Goal: Task Accomplishment & Management: Use online tool/utility

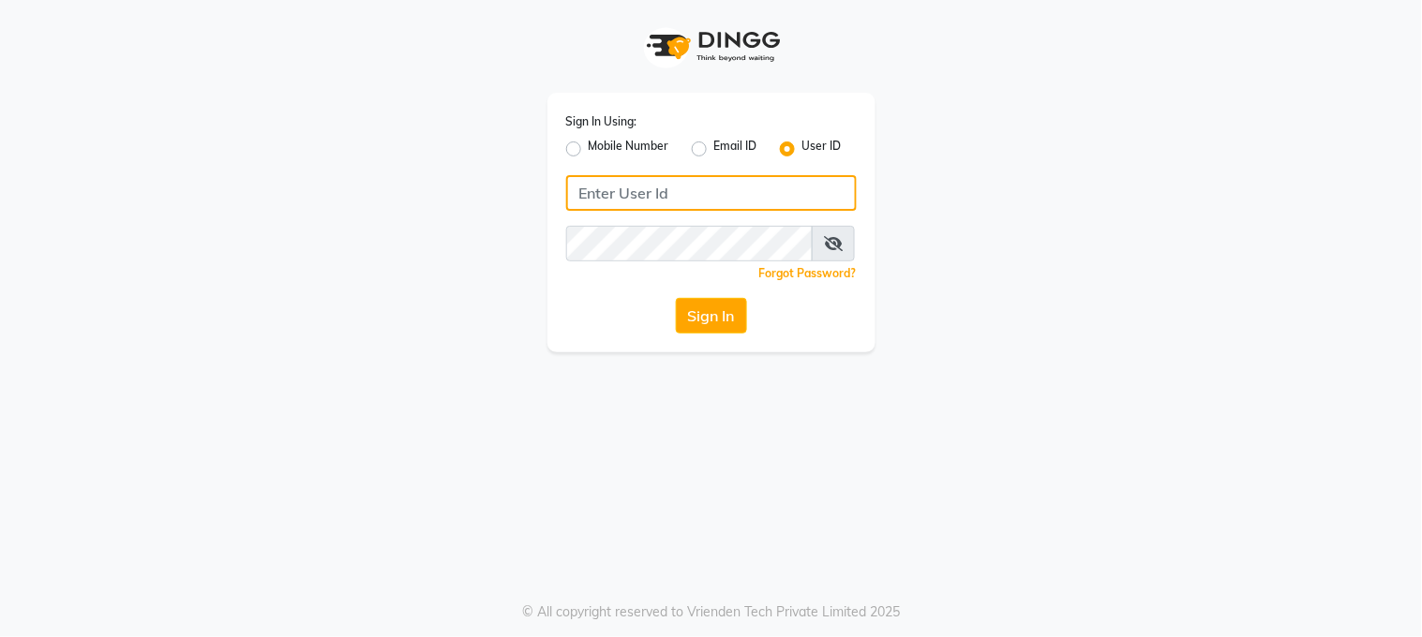
click at [579, 190] on input "Username" at bounding box center [711, 193] width 291 height 36
type input "marias"
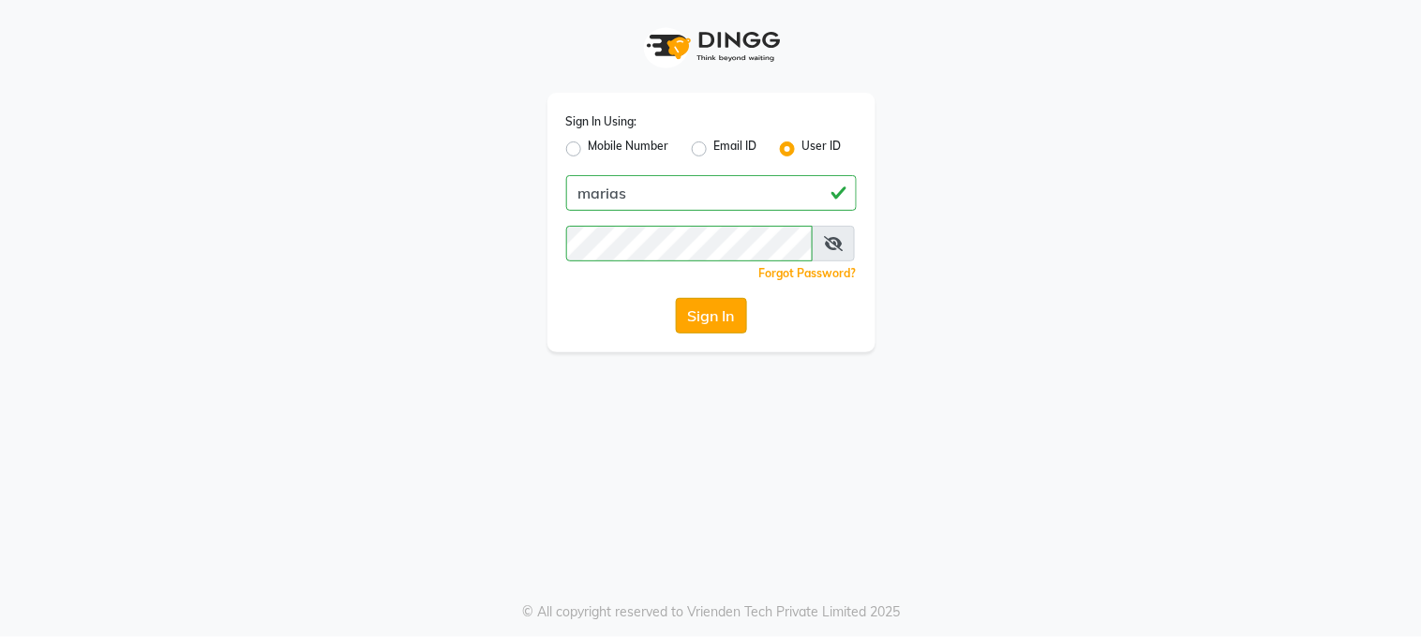
click at [708, 317] on button "Sign In" at bounding box center [711, 316] width 71 height 36
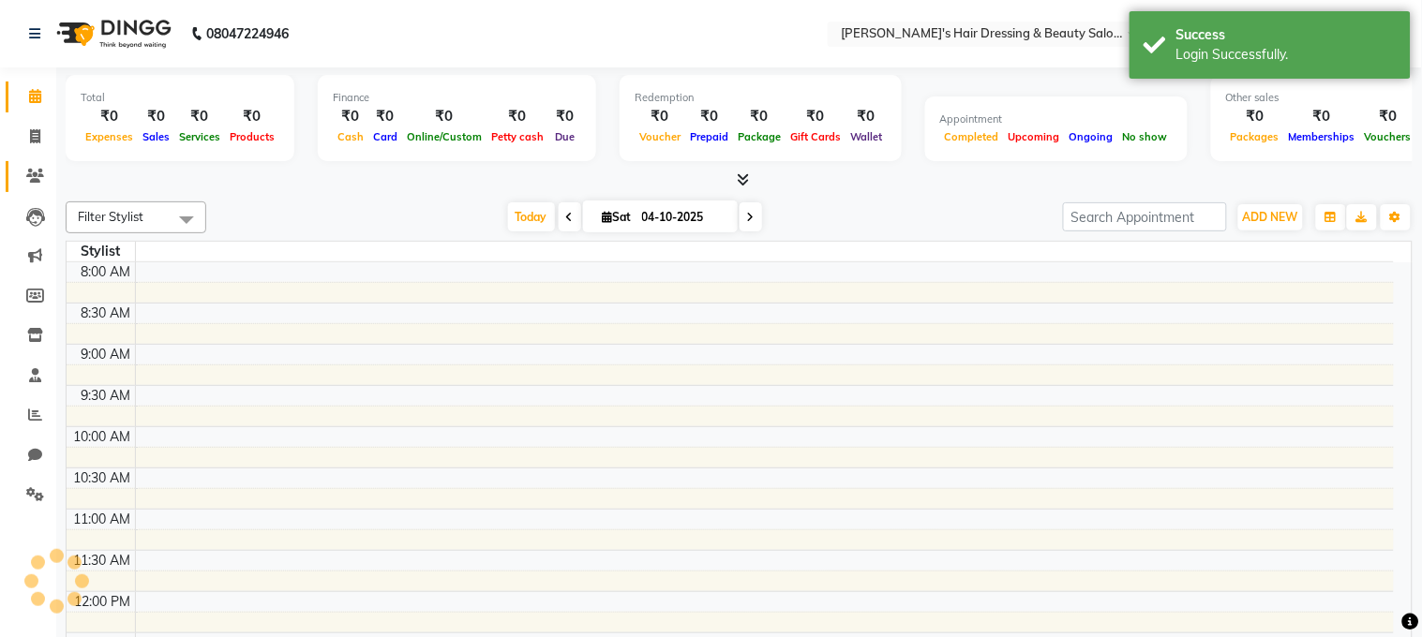
select select "en"
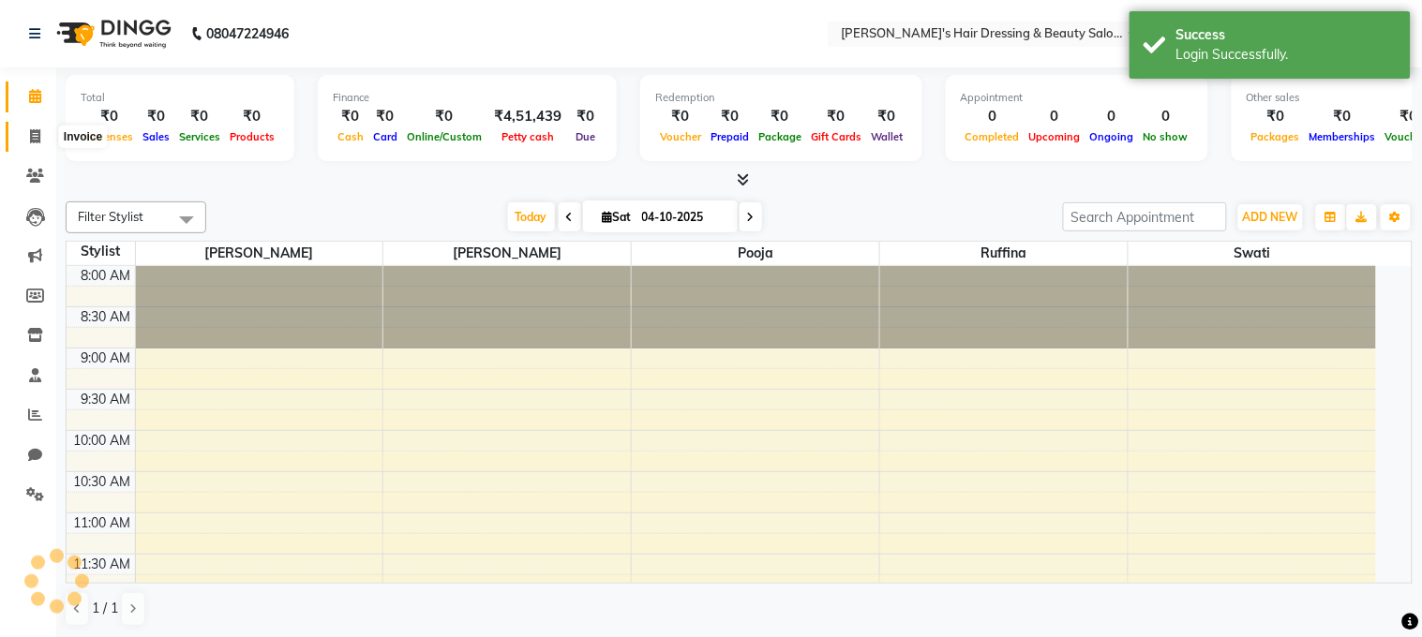
click at [30, 135] on icon at bounding box center [35, 136] width 10 height 14
select select "service"
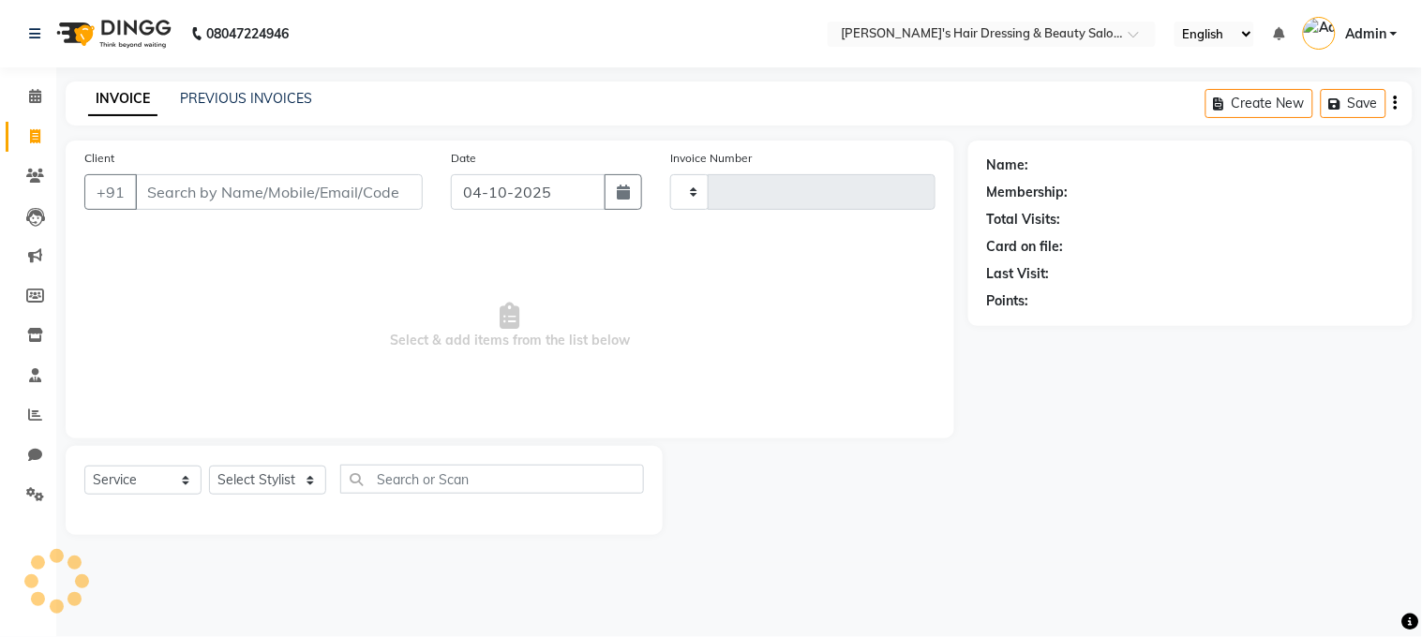
type input "0254"
select select "4981"
click at [150, 193] on input "Client" at bounding box center [279, 192] width 288 height 36
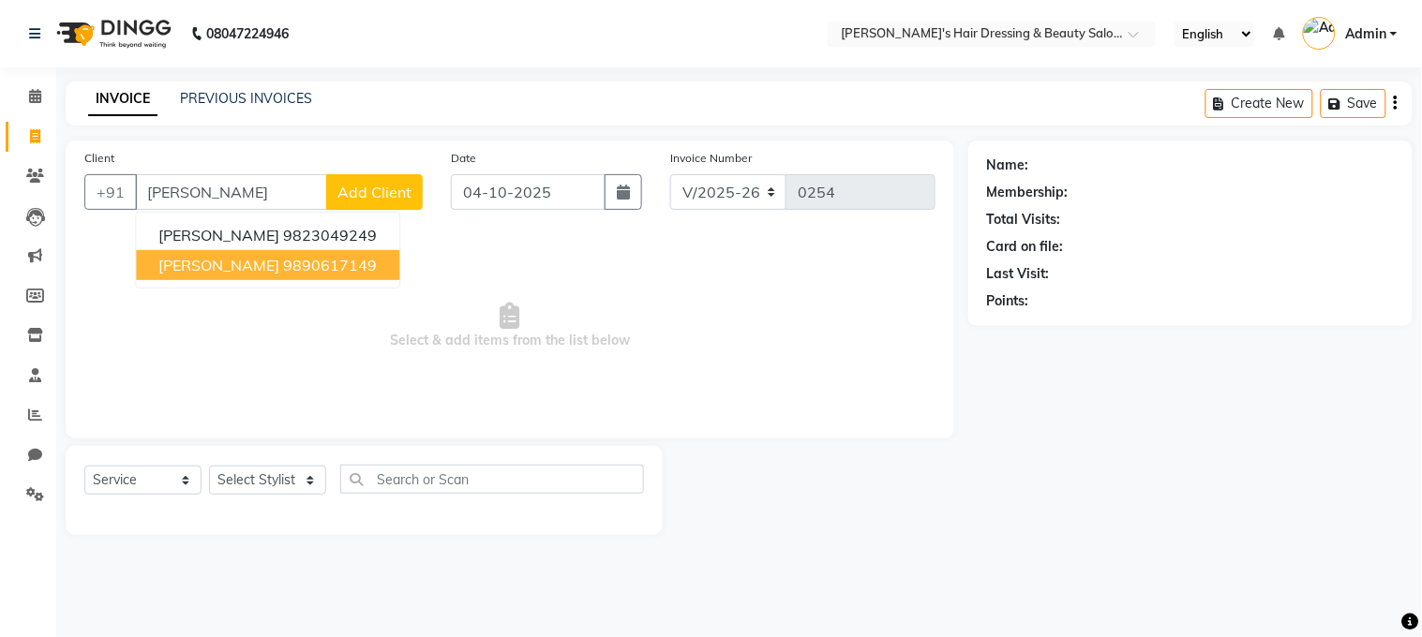
click at [317, 264] on ngb-highlight "9890617149" at bounding box center [330, 265] width 94 height 19
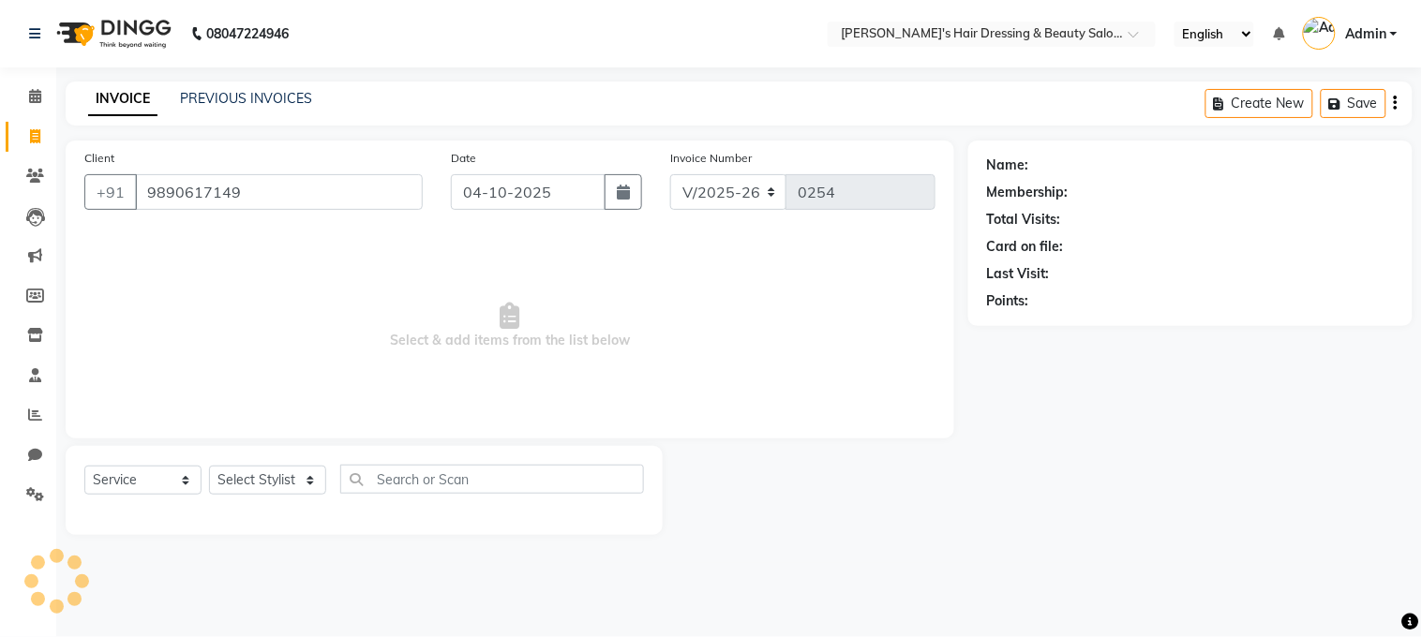
type input "9890617149"
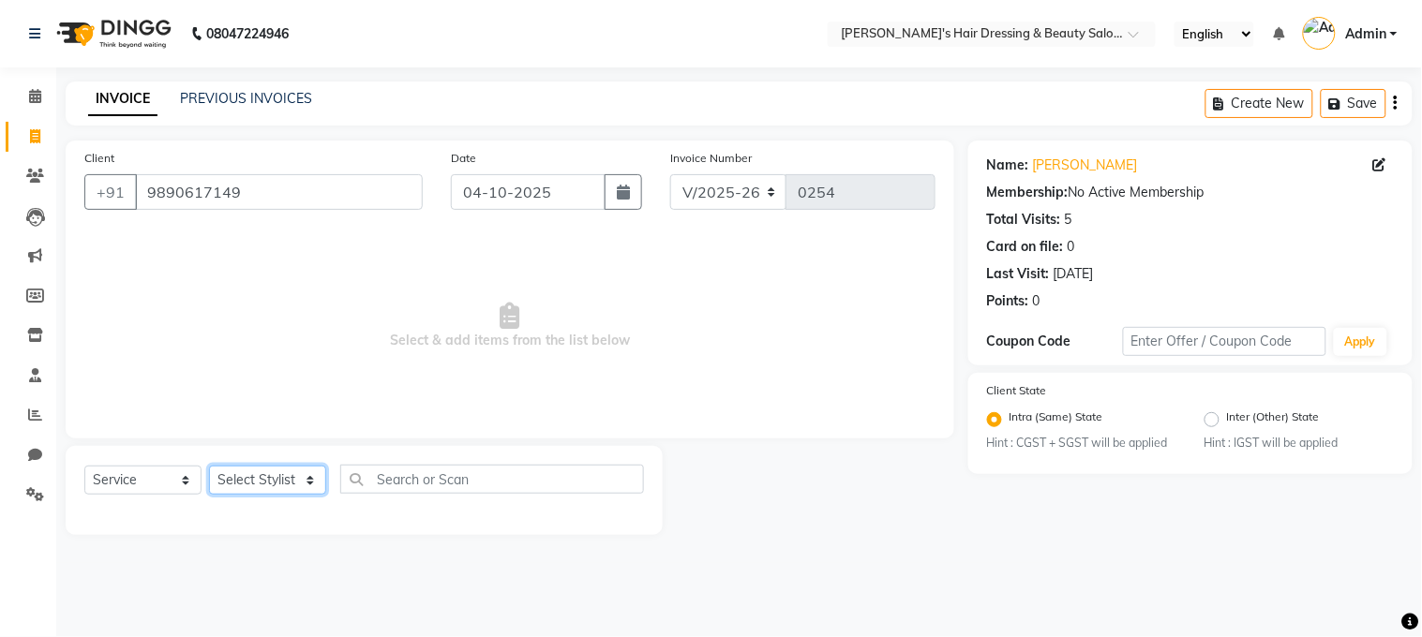
click at [309, 482] on select "Select Stylist [PERSON_NAME] [PERSON_NAME] pooja ruffina swati" at bounding box center [267, 480] width 117 height 29
select select "31849"
click at [209, 467] on select "Select Stylist [PERSON_NAME] [PERSON_NAME] pooja ruffina swati" at bounding box center [267, 480] width 117 height 29
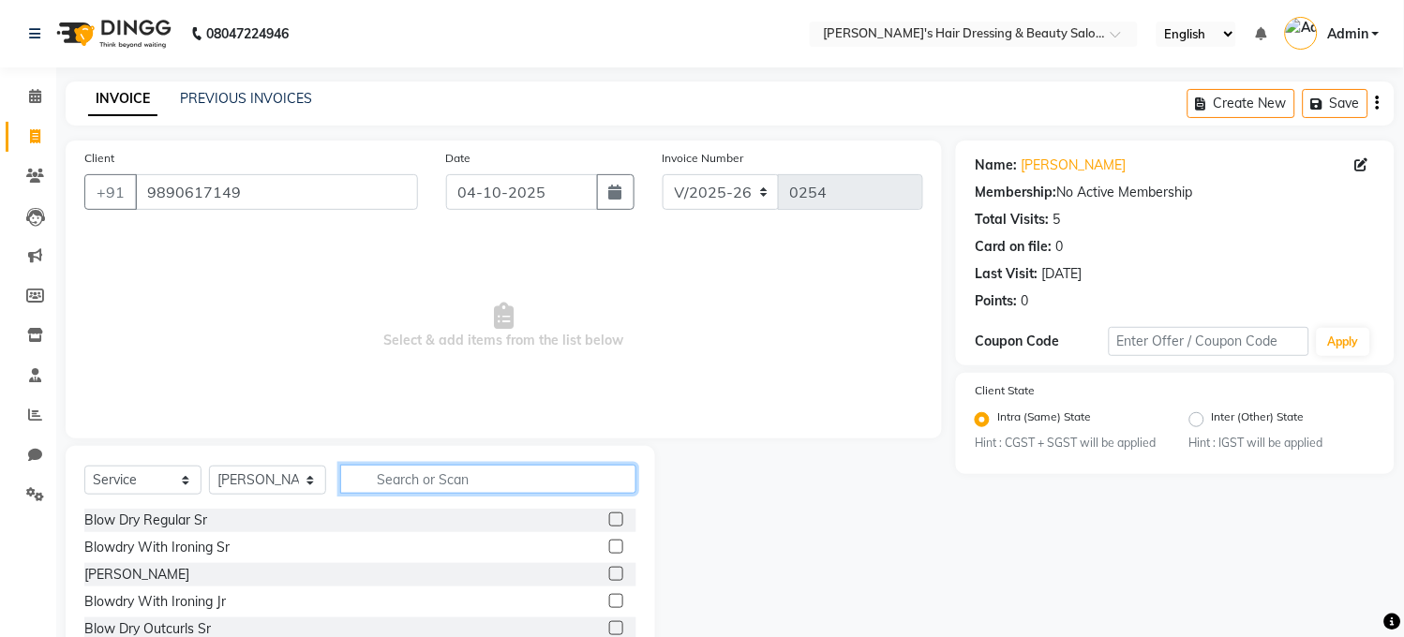
click at [379, 480] on input "text" at bounding box center [488, 479] width 296 height 29
type input "cut"
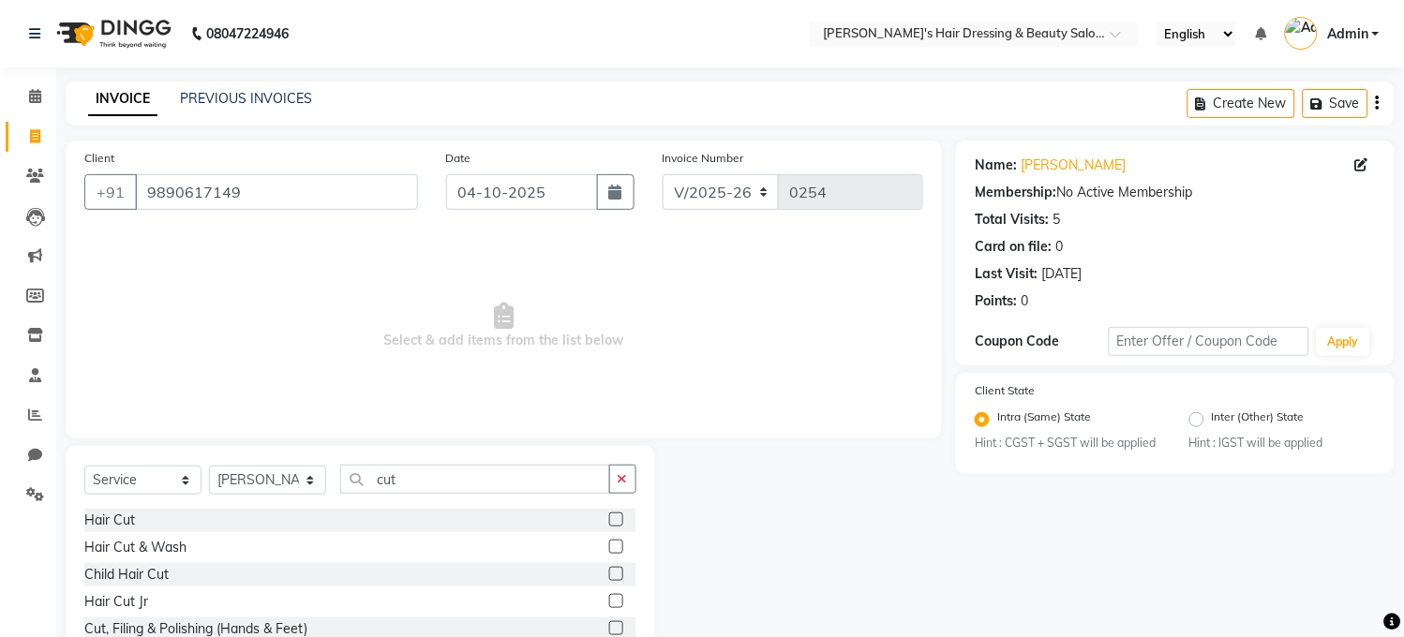
click at [609, 521] on label at bounding box center [616, 520] width 14 height 14
click at [609, 521] on input "checkbox" at bounding box center [615, 520] width 12 height 12
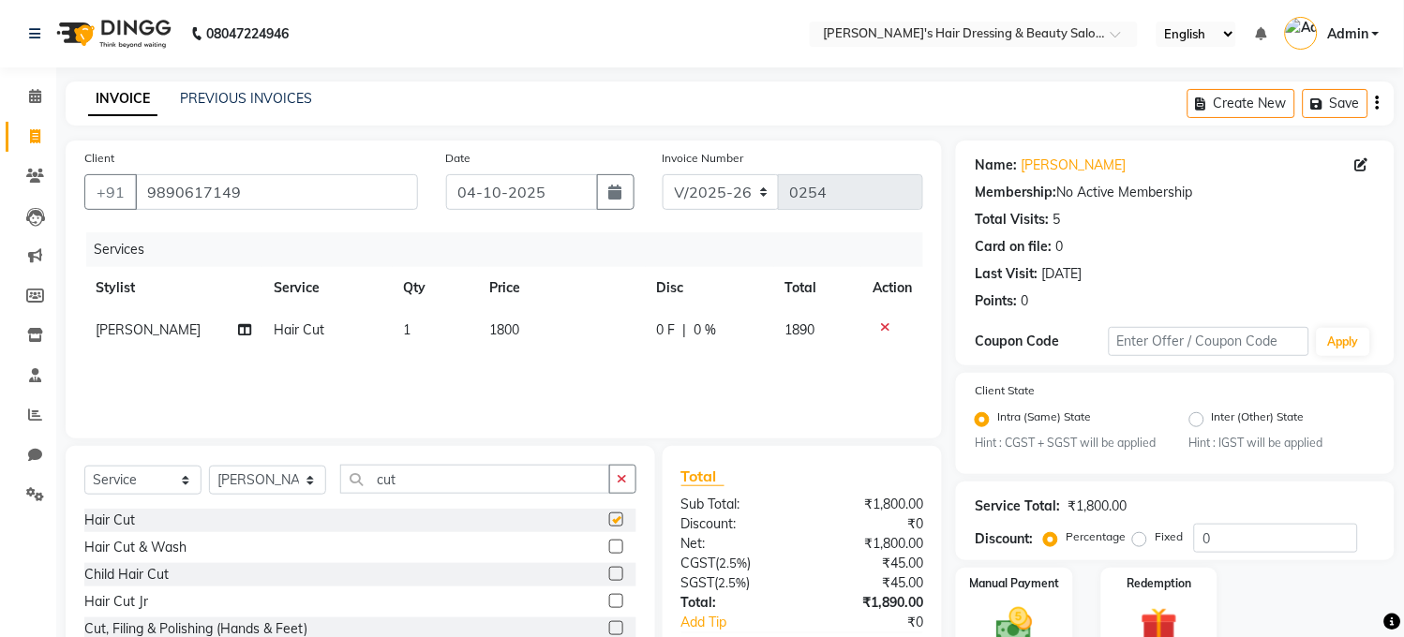
checkbox input "false"
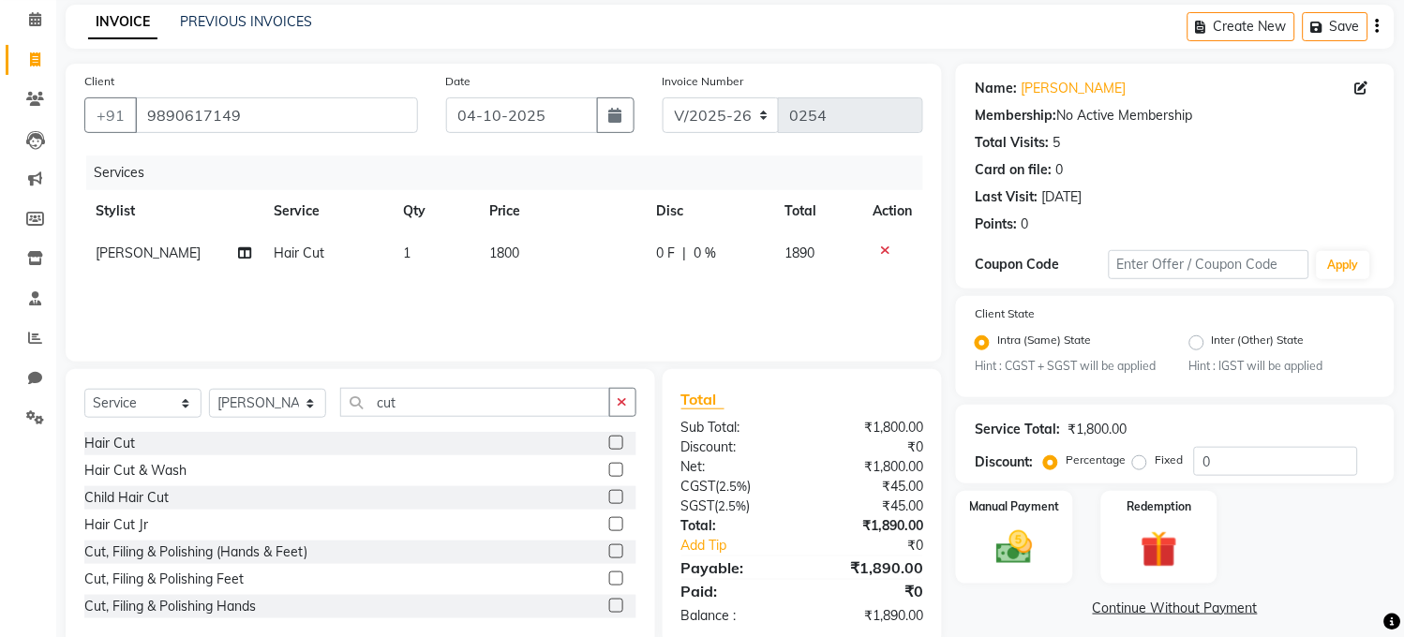
scroll to position [113, 0]
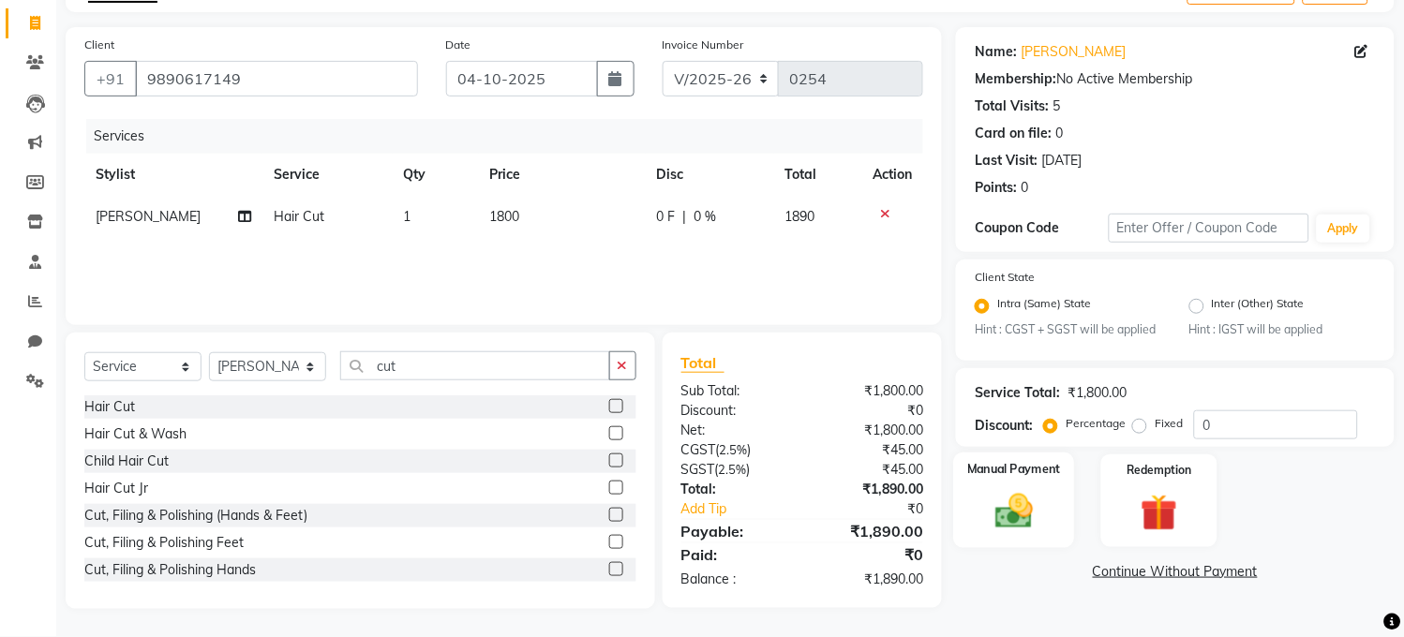
click at [1018, 479] on label "Manual Payment" at bounding box center [1015, 470] width 94 height 18
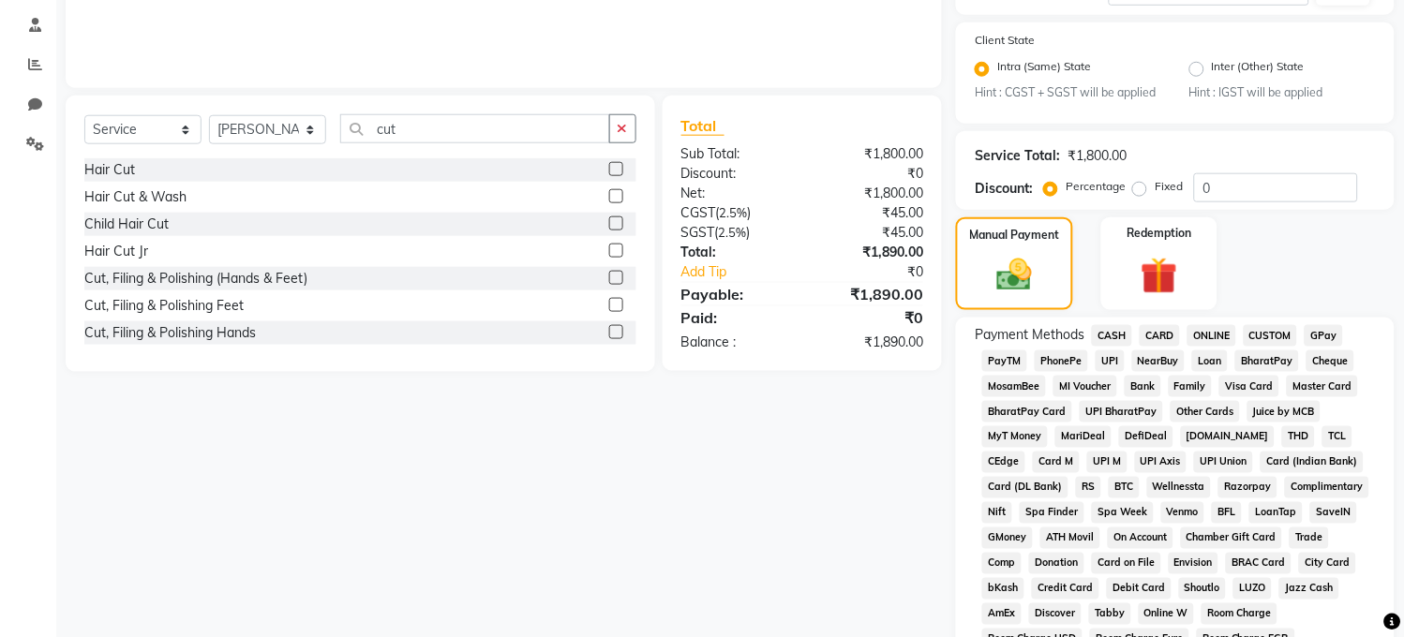
scroll to position [470, 0]
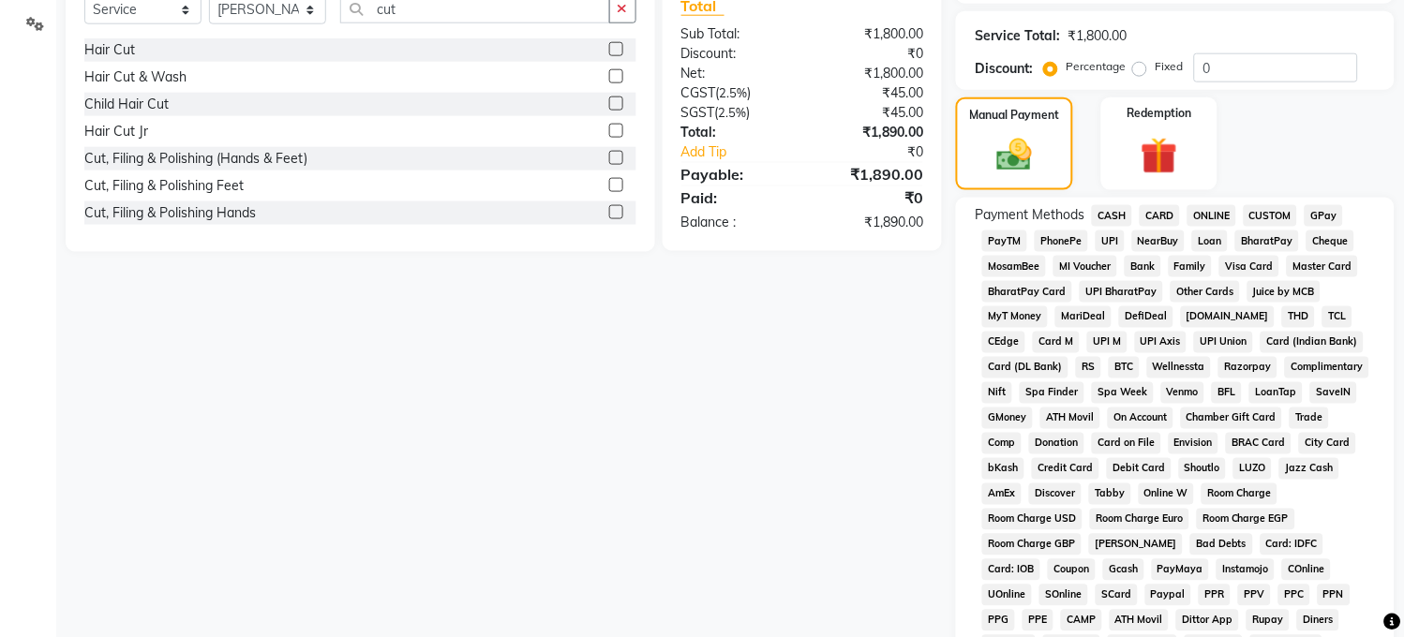
click at [1157, 227] on span "CARD" at bounding box center [1160, 216] width 40 height 22
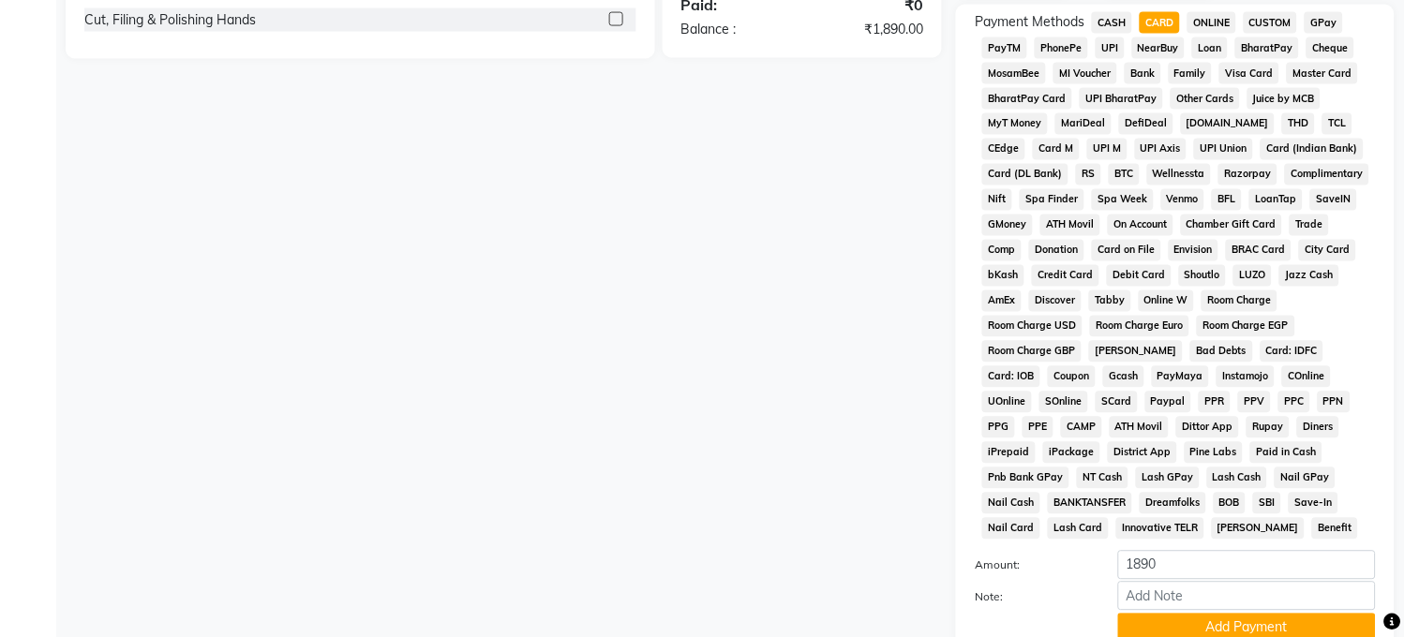
scroll to position [745, 0]
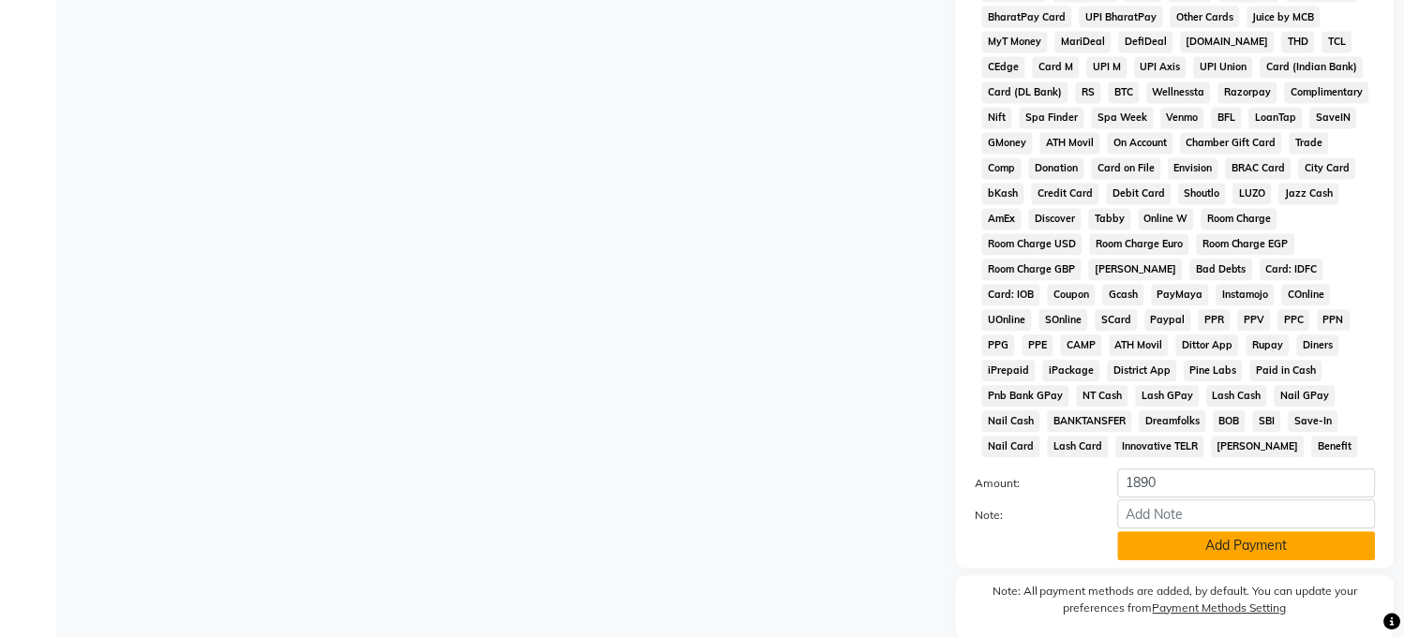
click at [1234, 561] on button "Add Payment" at bounding box center [1247, 546] width 258 height 29
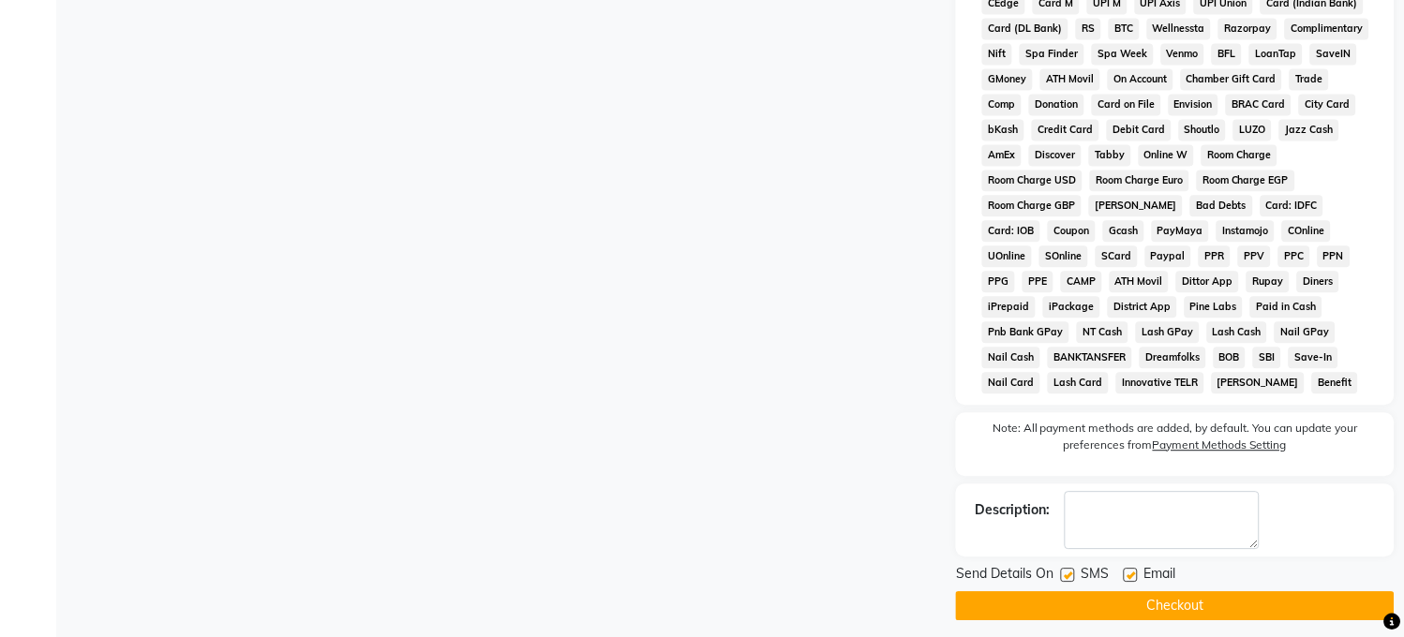
scroll to position [843, 0]
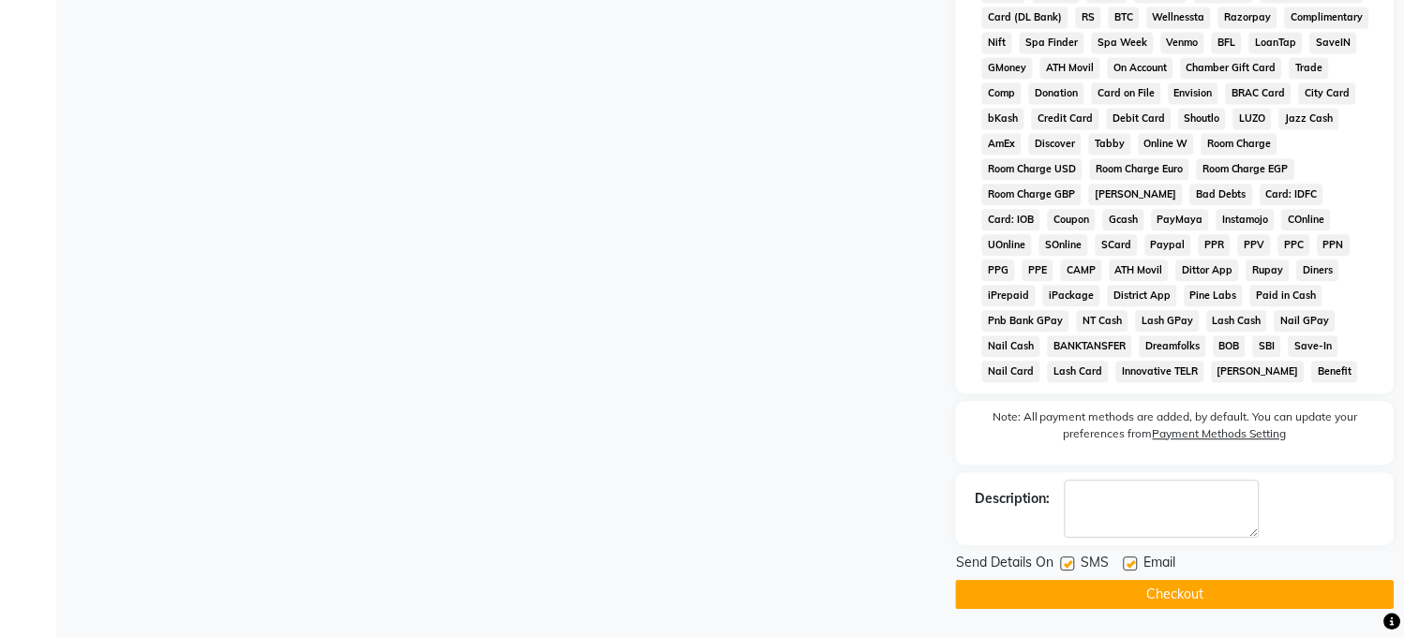
click at [1169, 594] on button "Checkout" at bounding box center [1175, 594] width 439 height 29
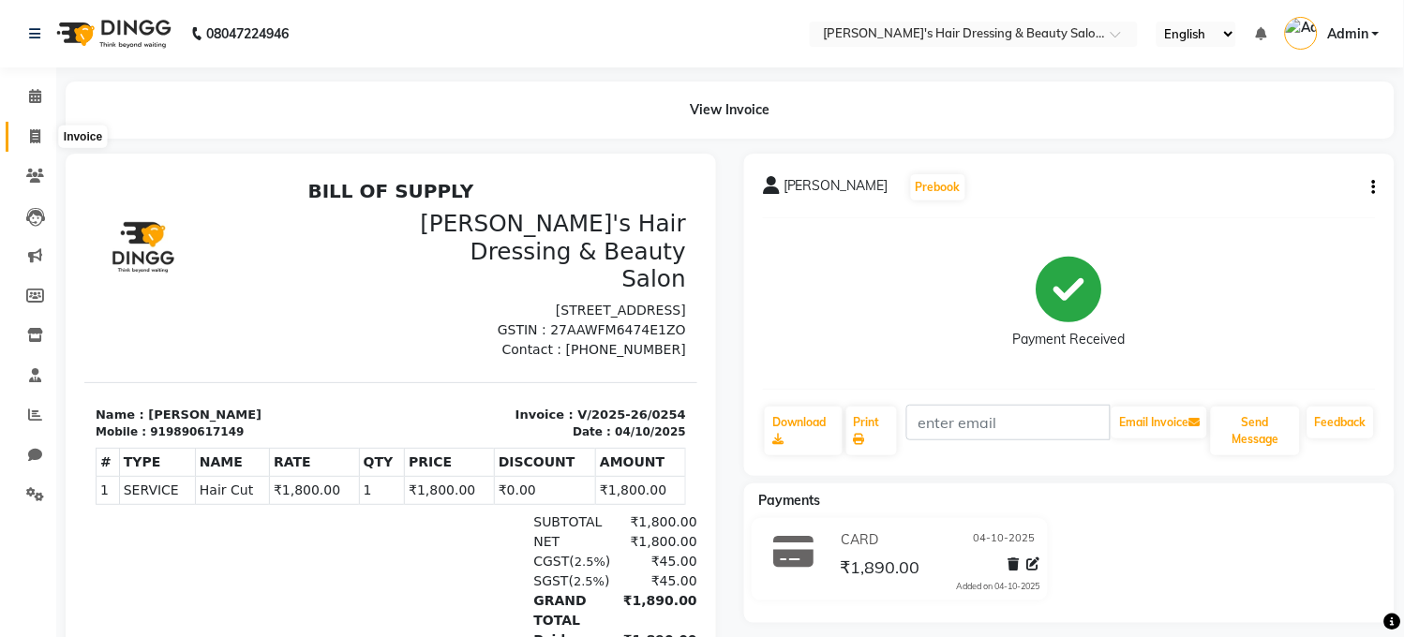
click at [34, 137] on icon at bounding box center [35, 136] width 10 height 14
select select "service"
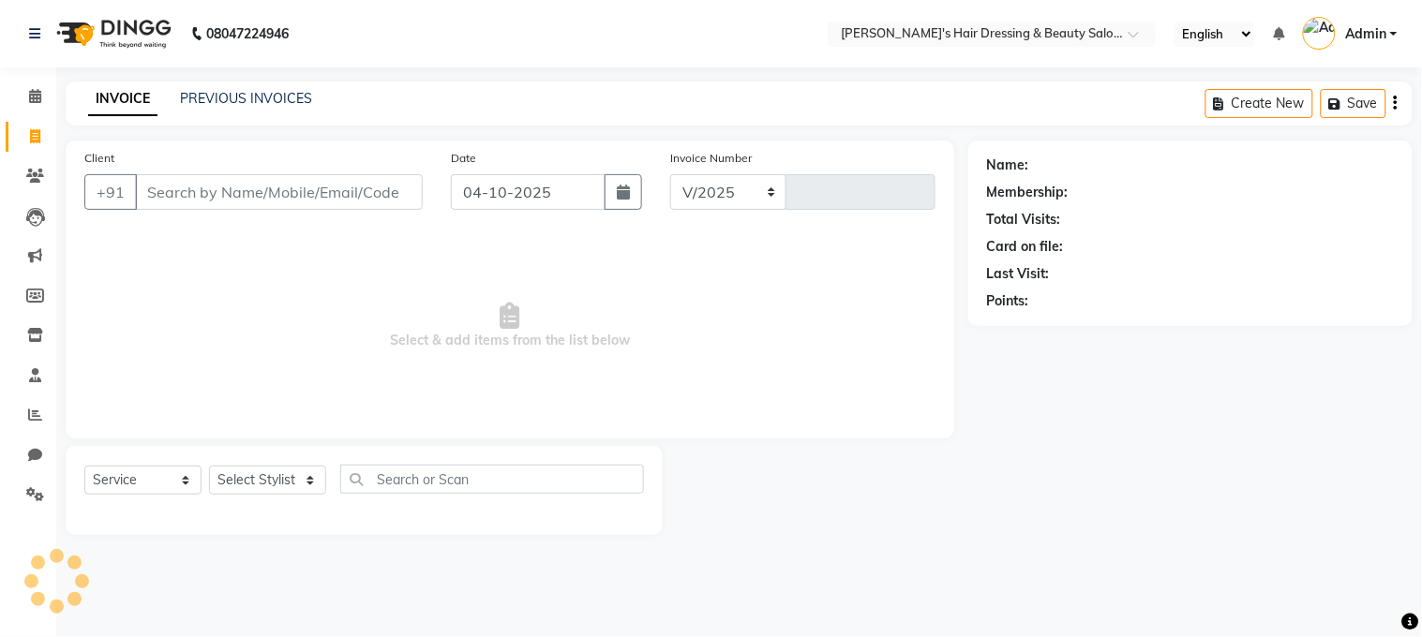
select select "4981"
type input "0255"
click at [148, 189] on input "Client" at bounding box center [279, 192] width 288 height 36
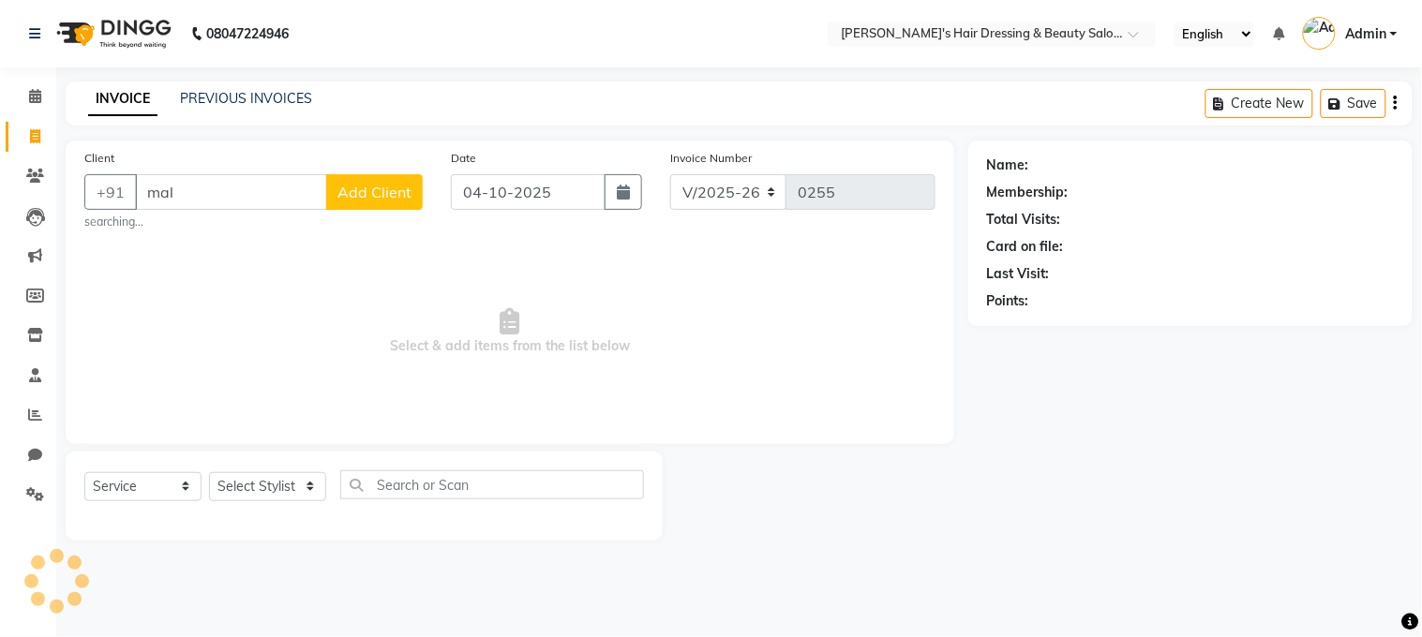
type input "mala"
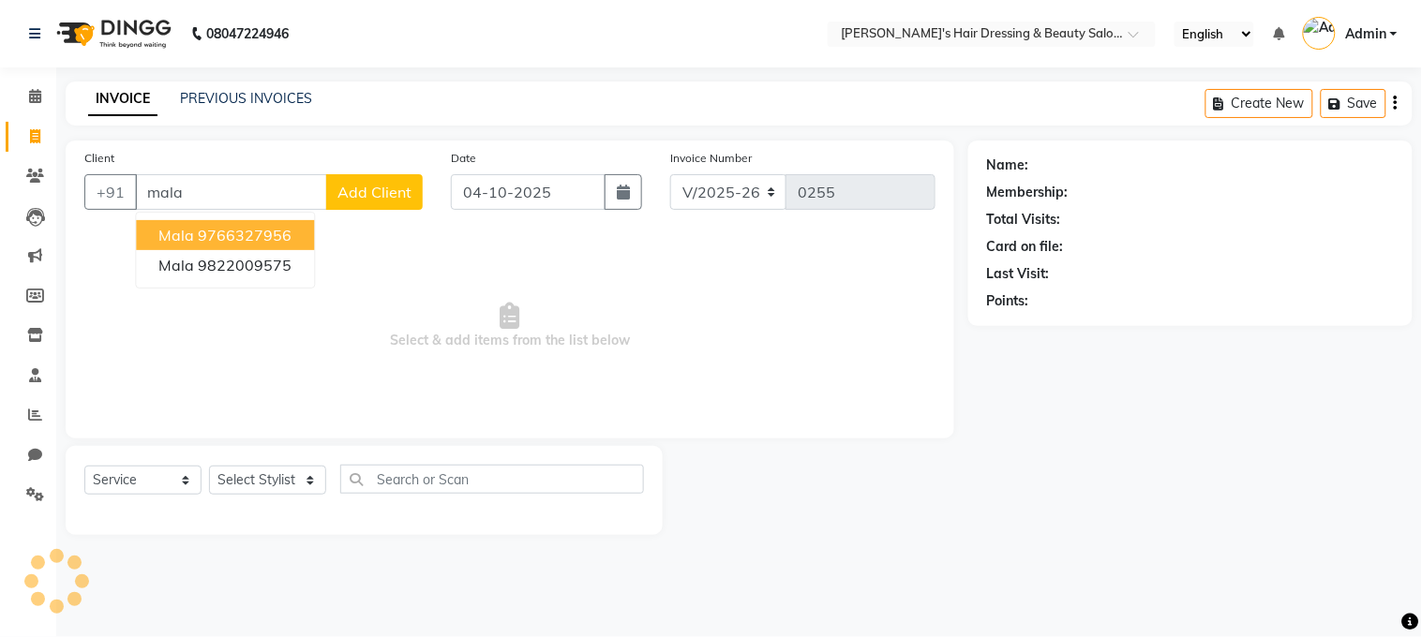
drag, startPoint x: 185, startPoint y: 197, endPoint x: 139, endPoint y: 206, distance: 46.9
click at [139, 206] on input "mala" at bounding box center [231, 192] width 192 height 36
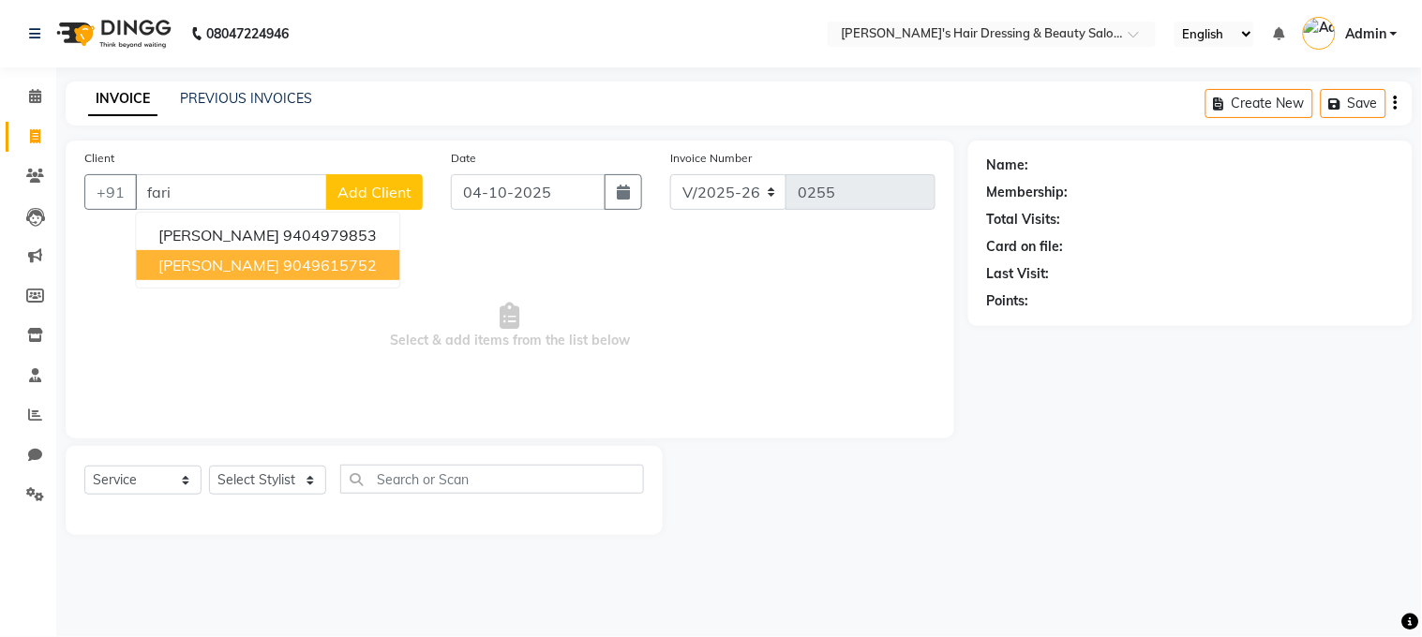
click at [283, 265] on ngb-highlight "9049615752" at bounding box center [330, 265] width 94 height 19
type input "9049615752"
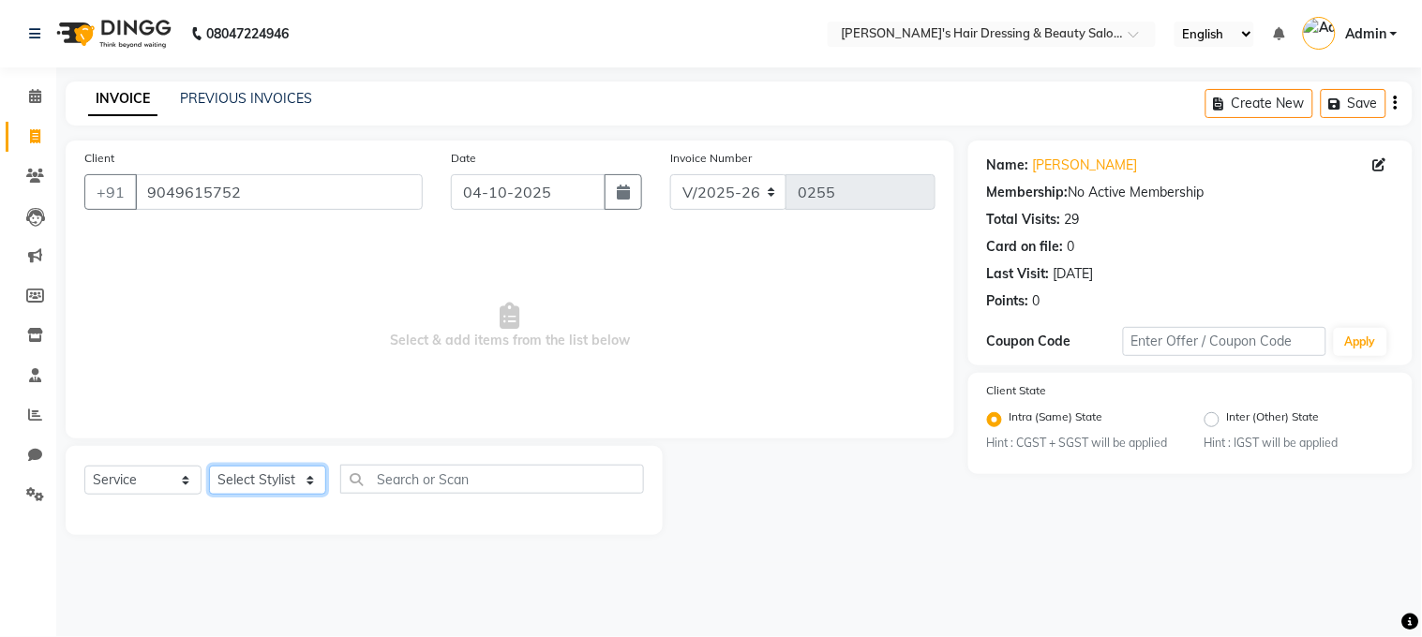
click at [310, 482] on select "Select Stylist [PERSON_NAME] [PERSON_NAME] pooja ruffina swati" at bounding box center [267, 480] width 117 height 29
select select "31849"
click at [209, 467] on select "Select Stylist [PERSON_NAME] [PERSON_NAME] pooja ruffina swati" at bounding box center [267, 480] width 117 height 29
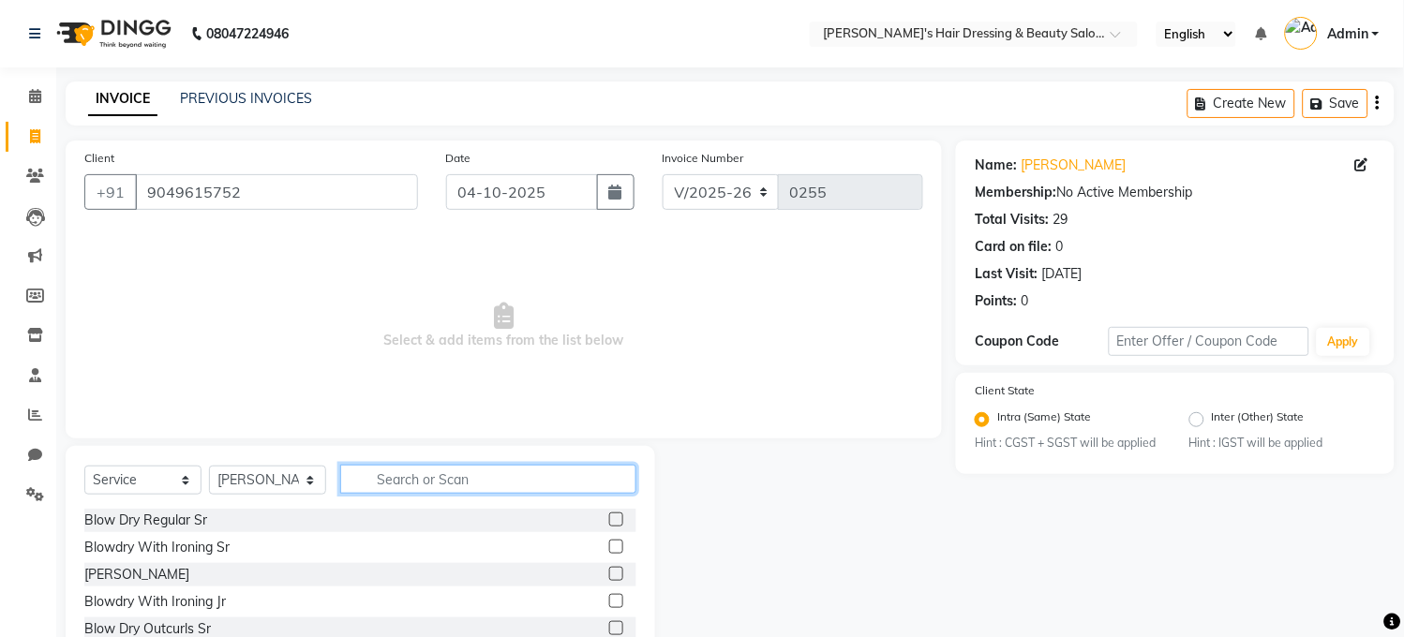
click at [378, 475] on input "text" at bounding box center [488, 479] width 296 height 29
type input "roo"
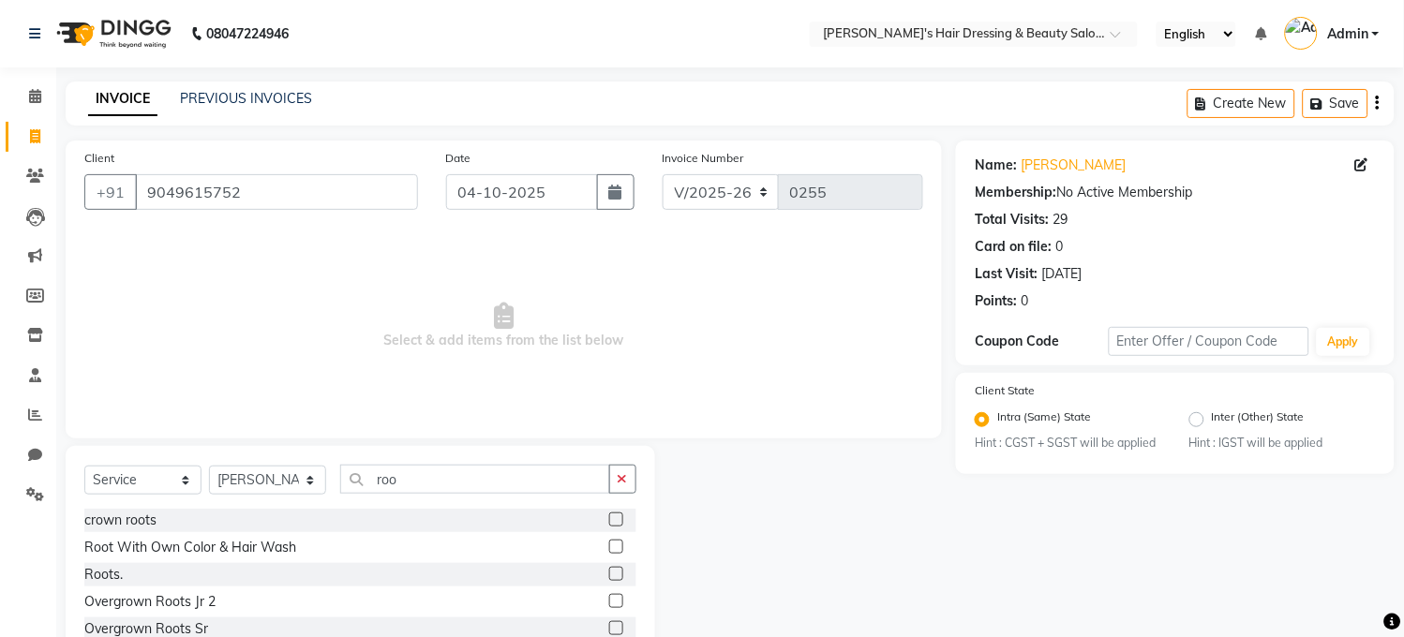
click at [609, 572] on label at bounding box center [616, 574] width 14 height 14
click at [609, 572] on input "checkbox" at bounding box center [615, 575] width 12 height 12
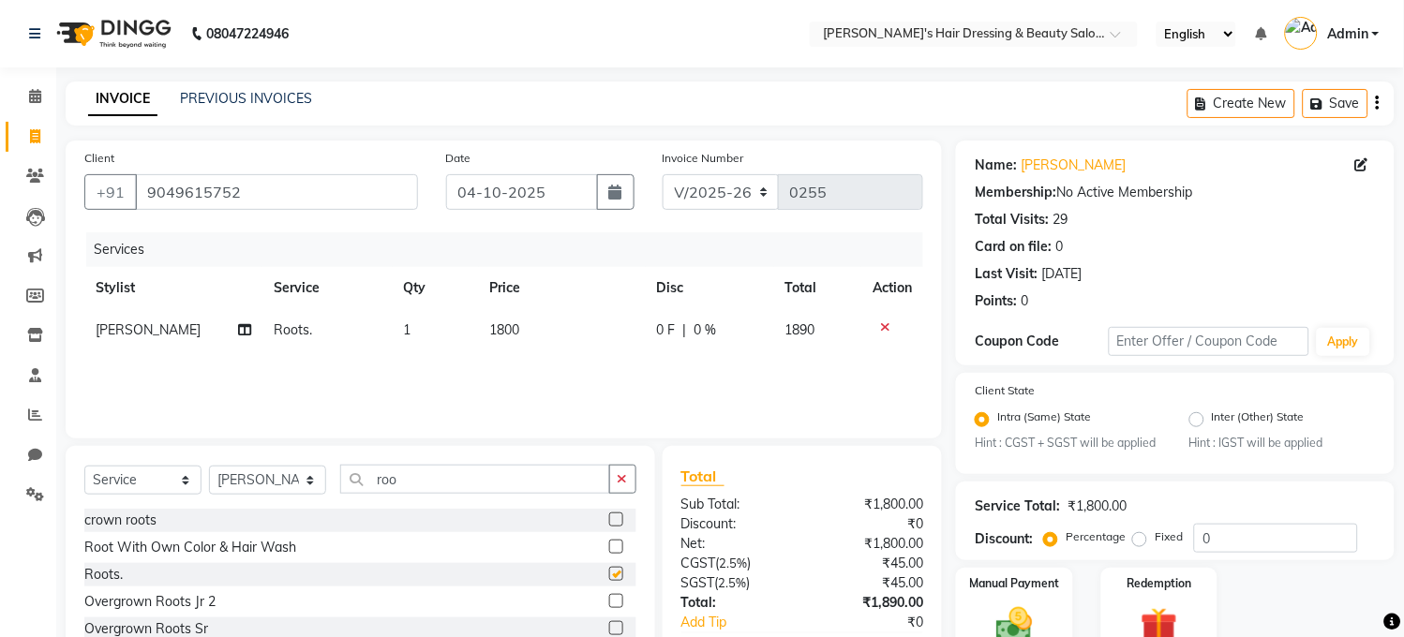
checkbox input "false"
click at [550, 362] on div "Services Stylist Service Qty Price Disc Total Action [PERSON_NAME] Roots. 1 180…" at bounding box center [503, 325] width 839 height 187
drag, startPoint x: 404, startPoint y: 478, endPoint x: 368, endPoint y: 493, distance: 38.6
click at [369, 491] on input "roo" at bounding box center [475, 479] width 270 height 29
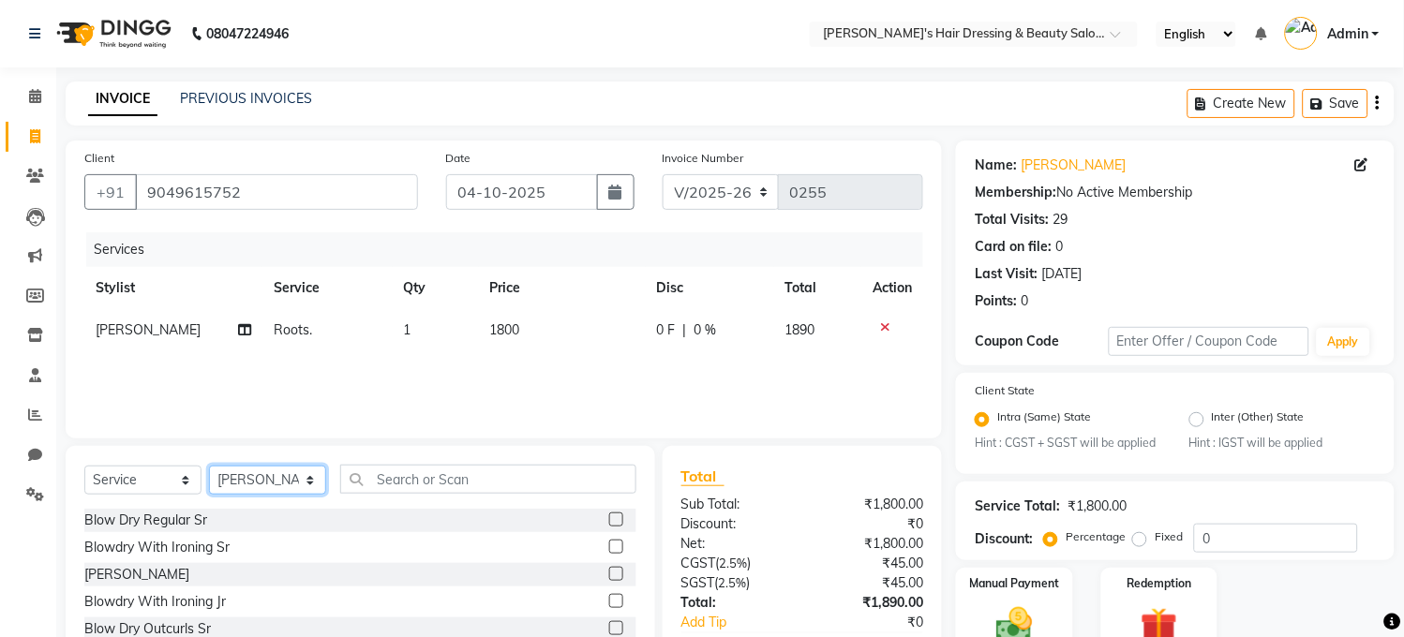
click at [309, 482] on select "Select Stylist [PERSON_NAME] [PERSON_NAME] pooja ruffina swati" at bounding box center [267, 480] width 117 height 29
select select "31850"
click at [209, 467] on select "Select Stylist [PERSON_NAME] [PERSON_NAME] pooja ruffina swati" at bounding box center [267, 480] width 117 height 29
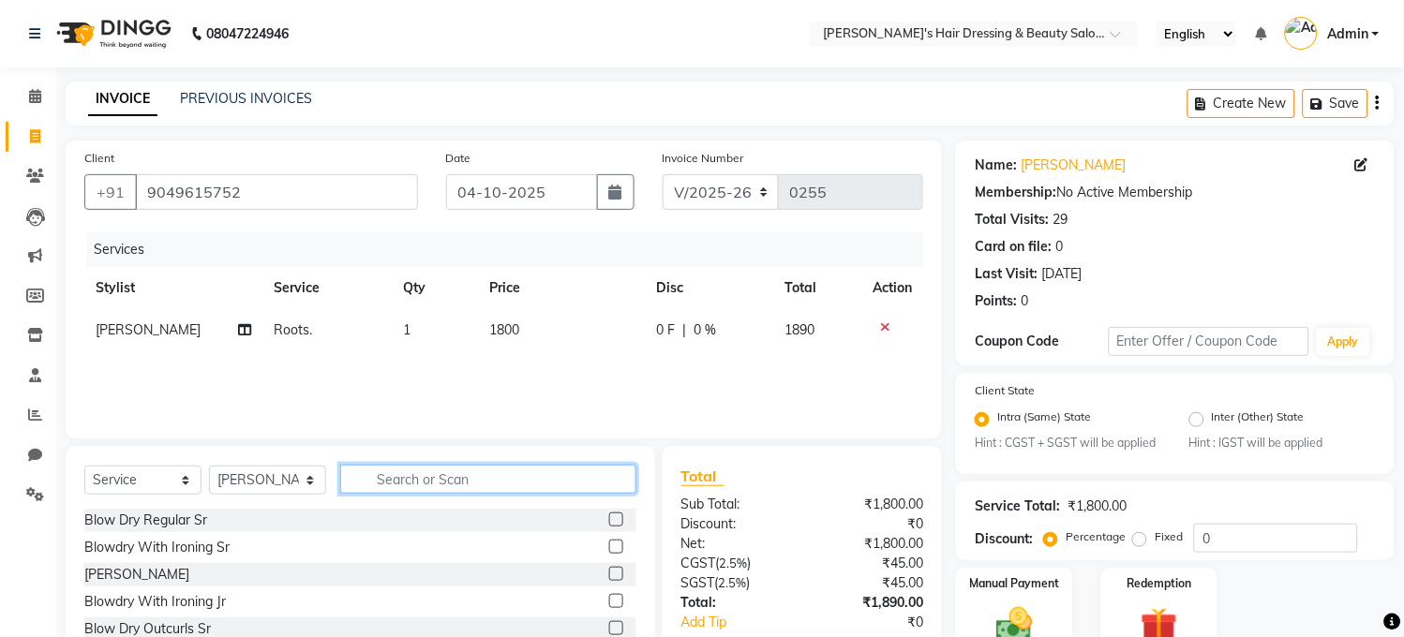
click at [380, 476] on input "text" at bounding box center [488, 479] width 296 height 29
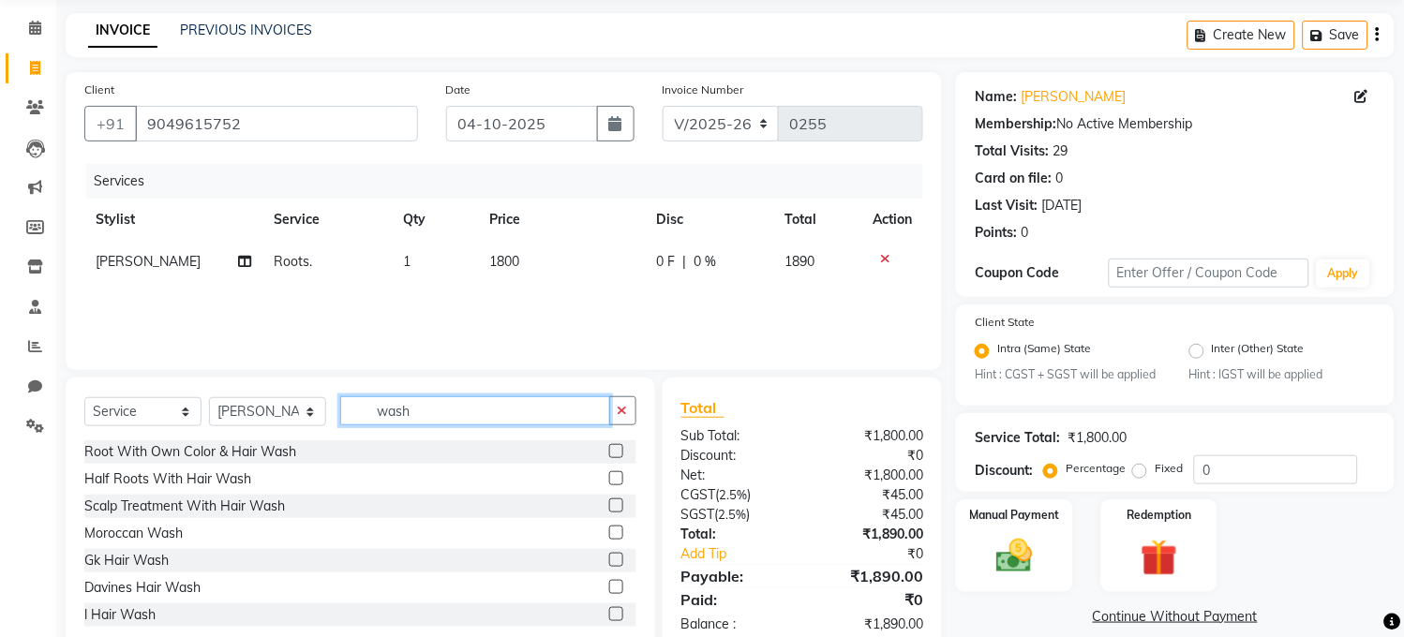
scroll to position [113, 0]
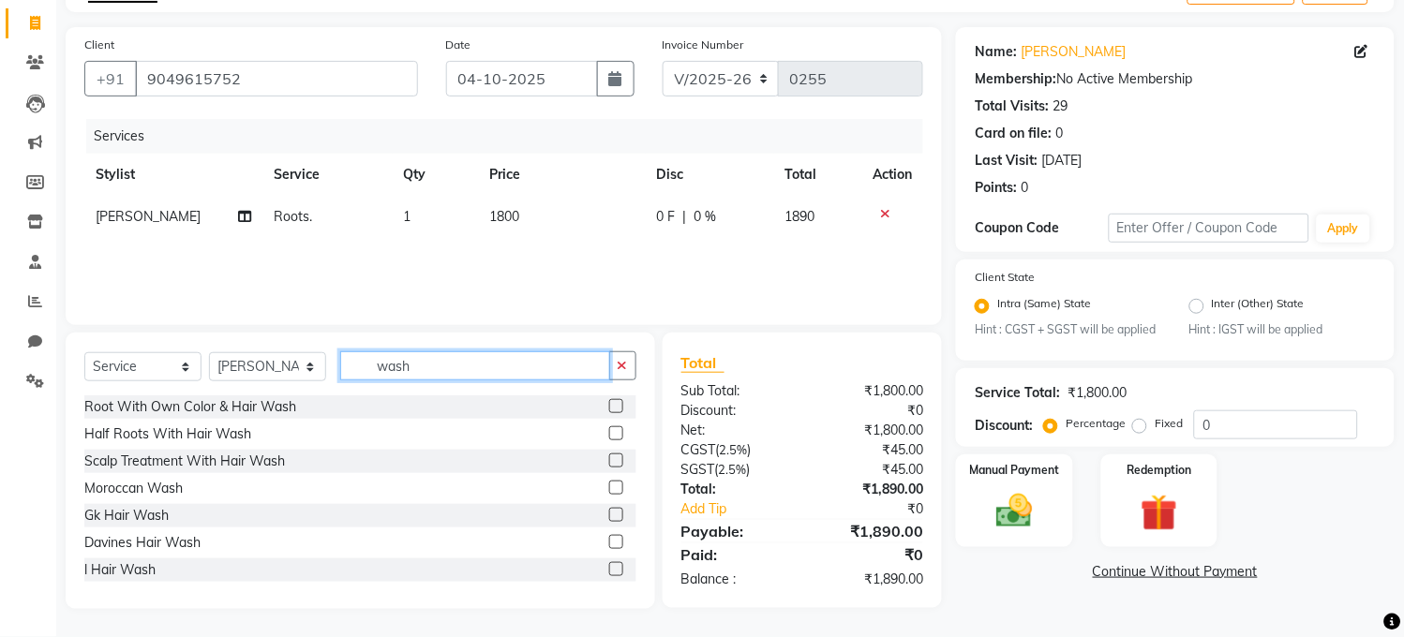
type input "wash"
click at [609, 567] on label at bounding box center [616, 569] width 14 height 14
click at [609, 567] on input "checkbox" at bounding box center [615, 570] width 12 height 12
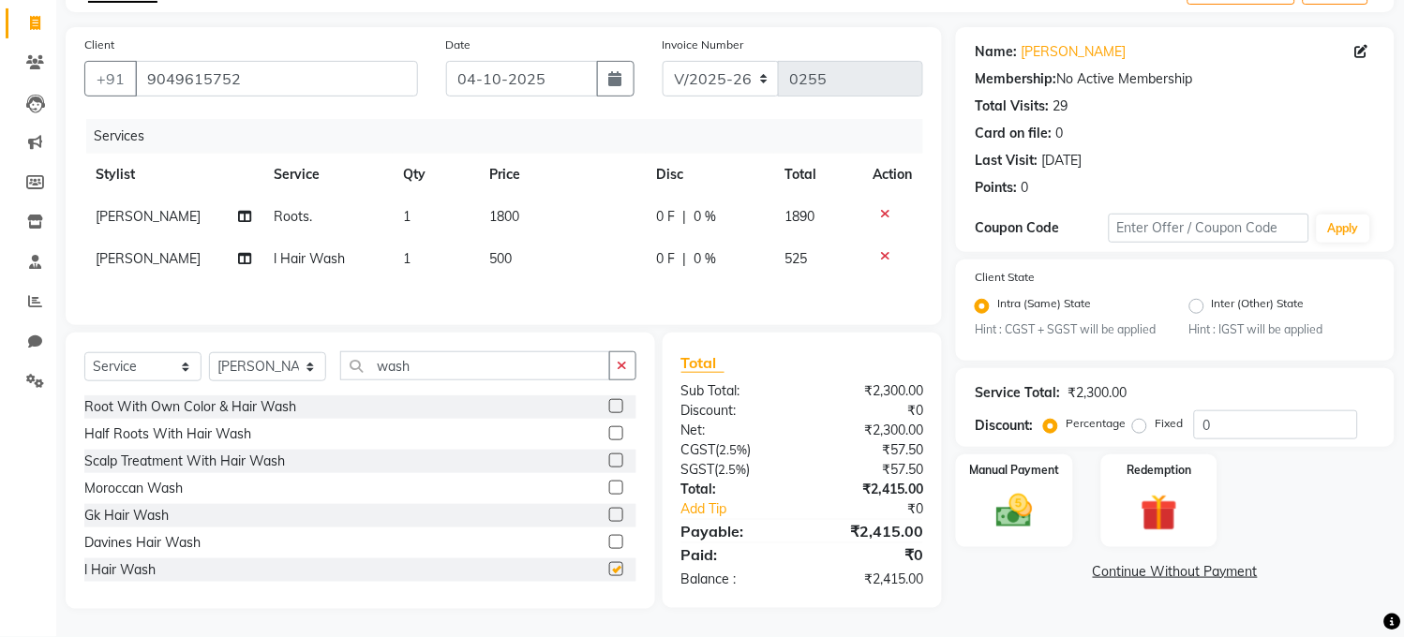
checkbox input "false"
click at [1020, 479] on label "Manual Payment" at bounding box center [1015, 470] width 94 height 18
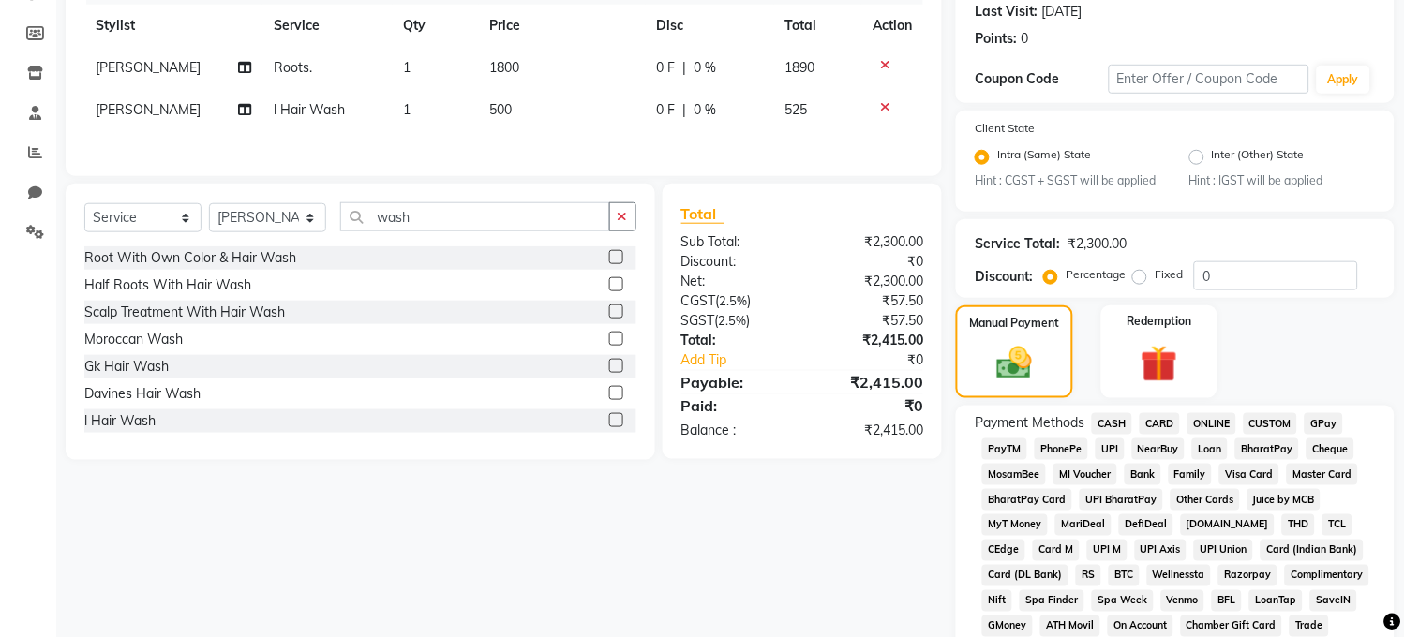
scroll to position [303, 0]
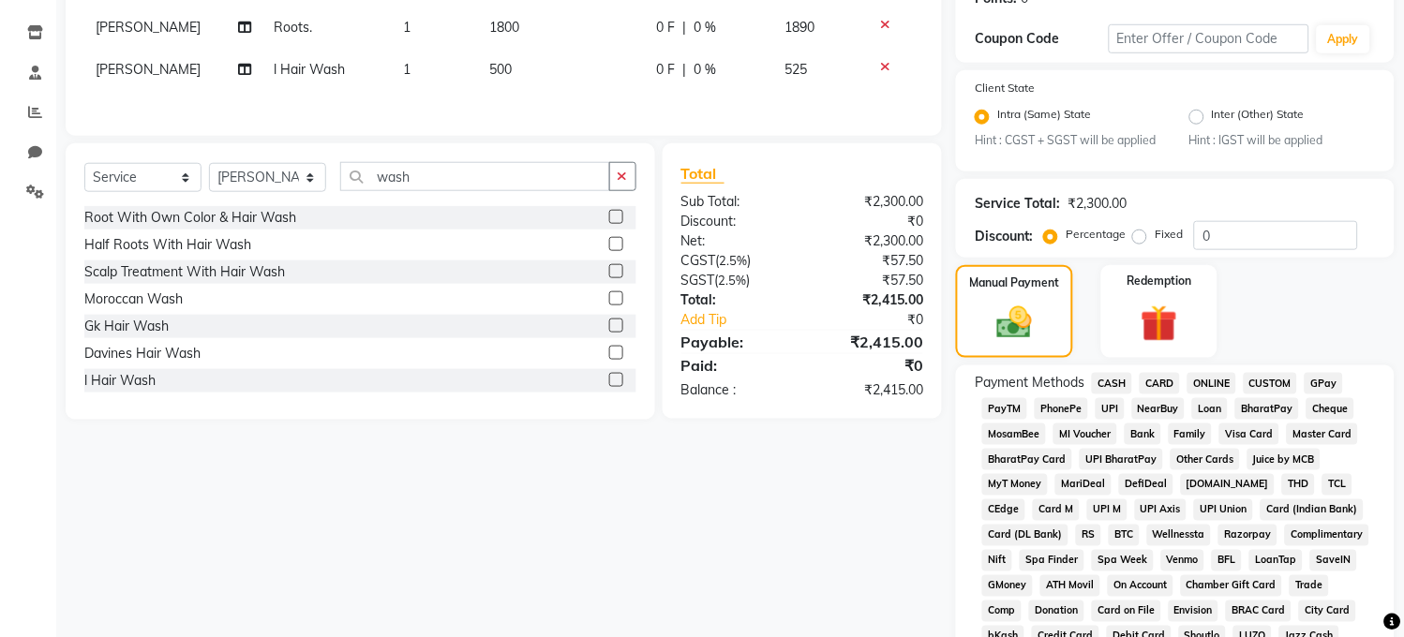
click at [1005, 420] on span "PayTM" at bounding box center [1004, 409] width 45 height 22
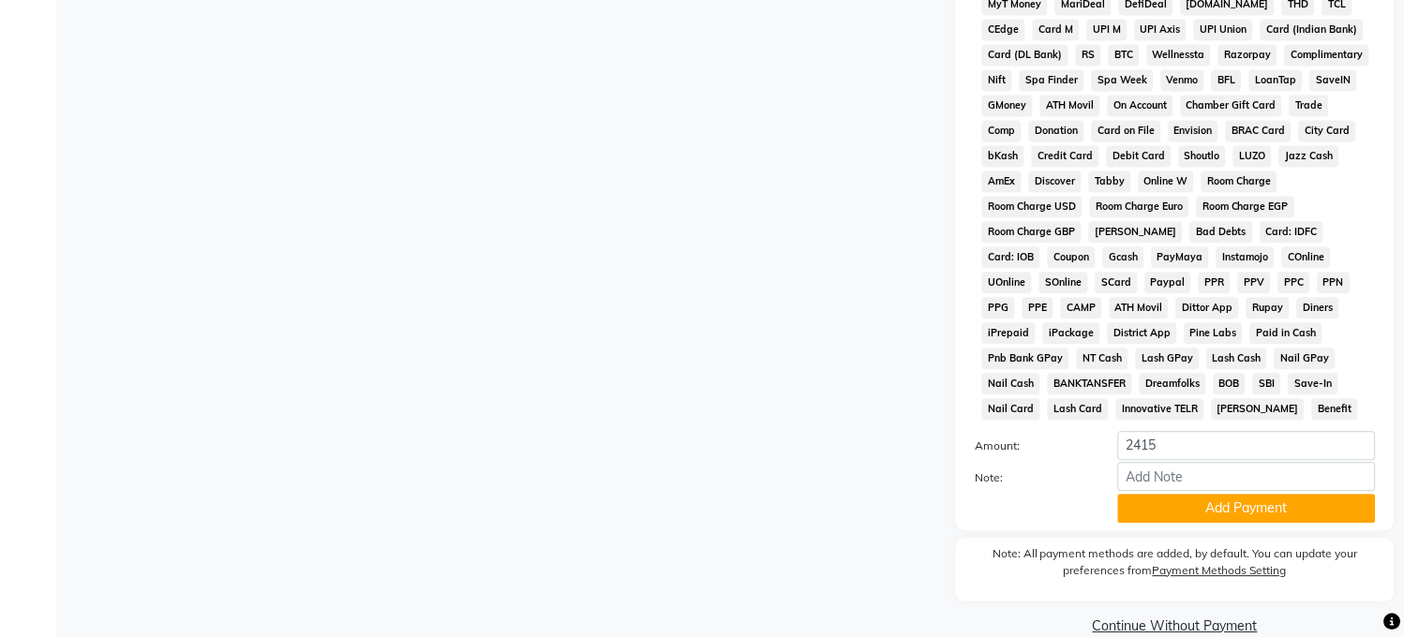
scroll to position [797, 0]
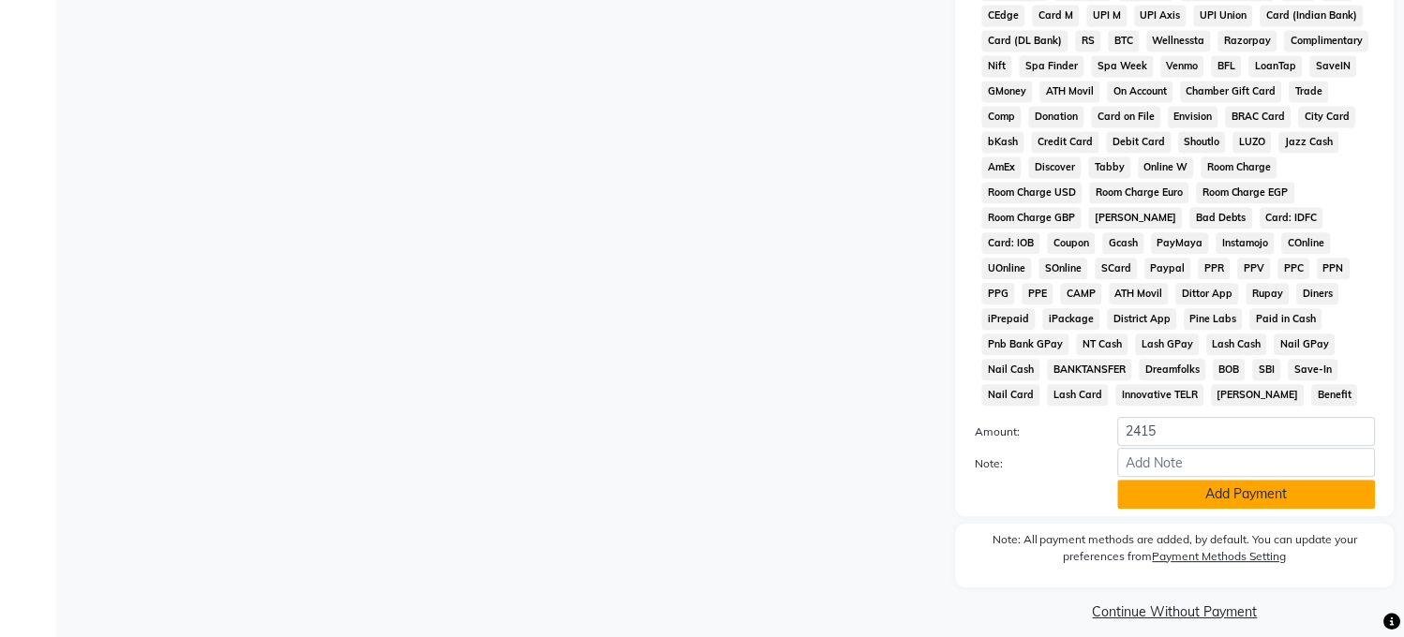
click at [1252, 509] on button "Add Payment" at bounding box center [1247, 494] width 258 height 29
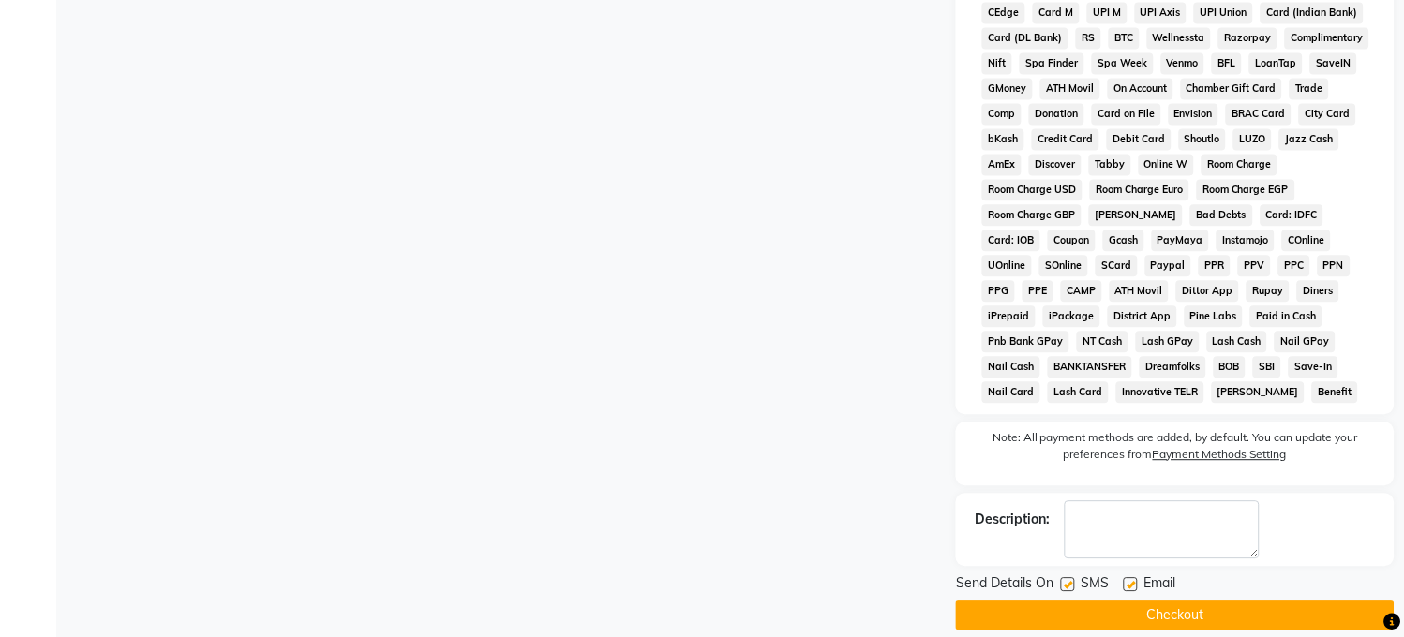
scroll to position [843, 0]
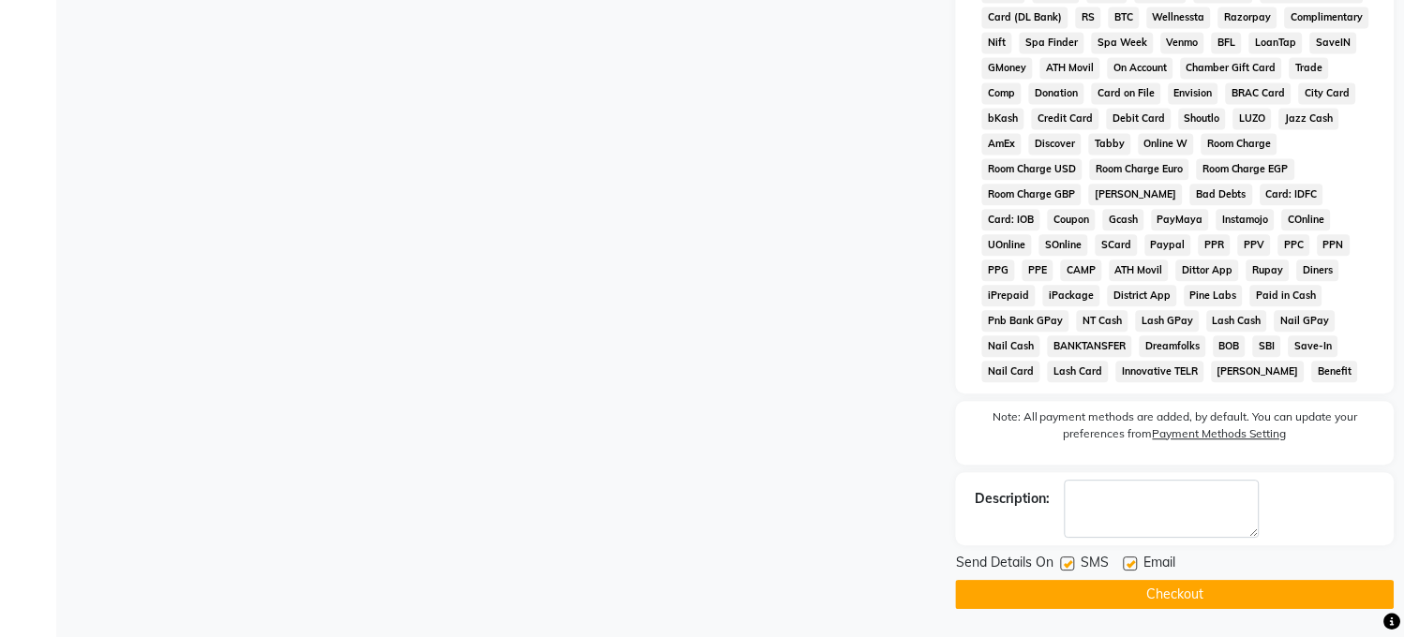
click at [1169, 592] on button "Checkout" at bounding box center [1175, 594] width 439 height 29
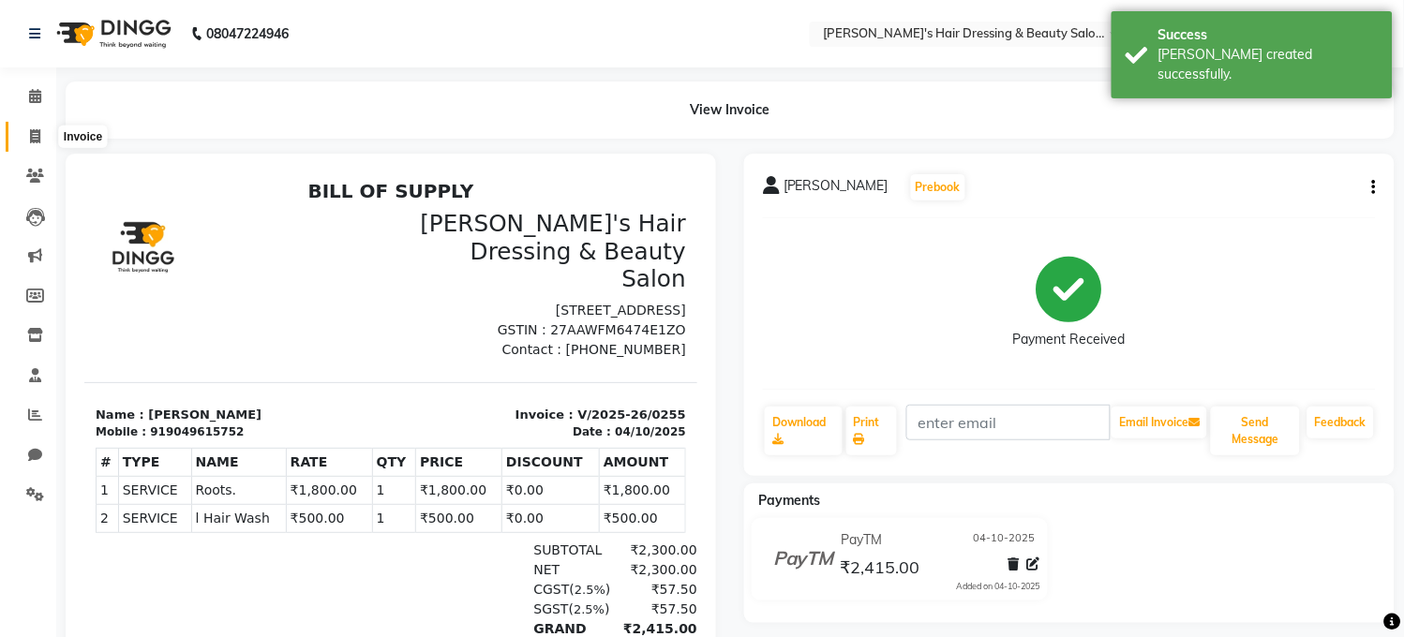
click at [32, 138] on icon at bounding box center [35, 136] width 10 height 14
select select "service"
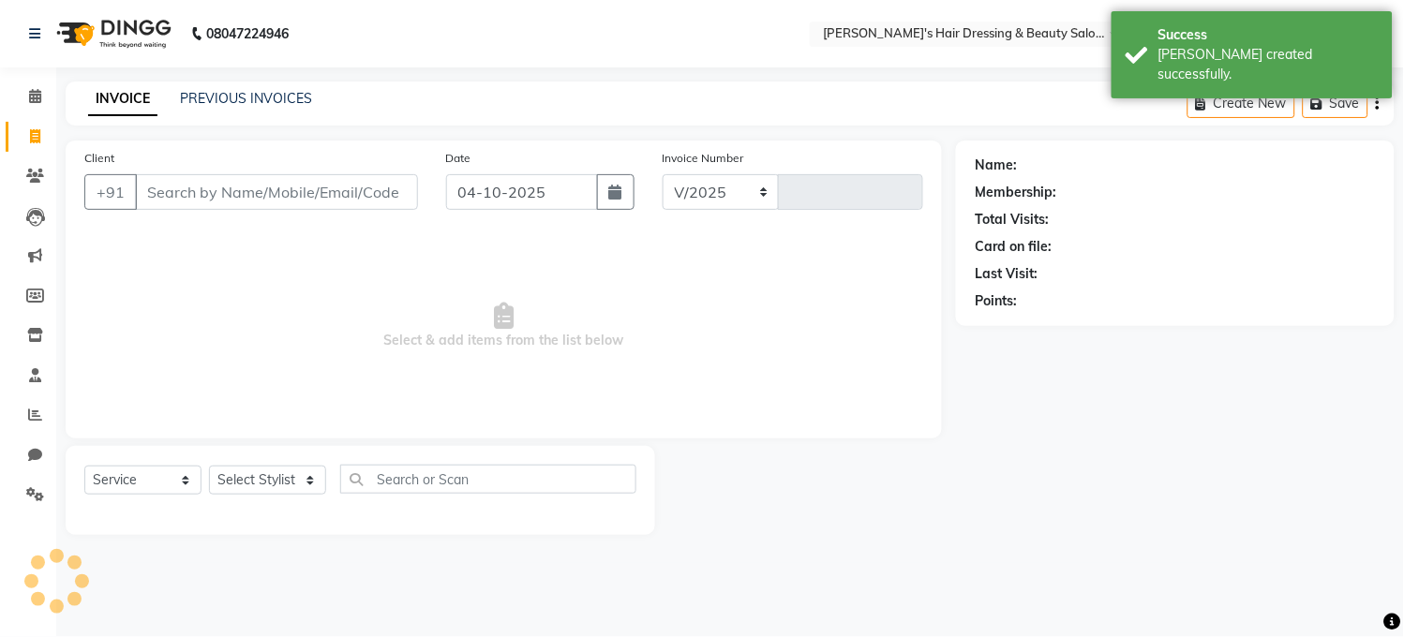
select select "4981"
type input "0256"
